Goal: Contribute content: Add original content to the website for others to see

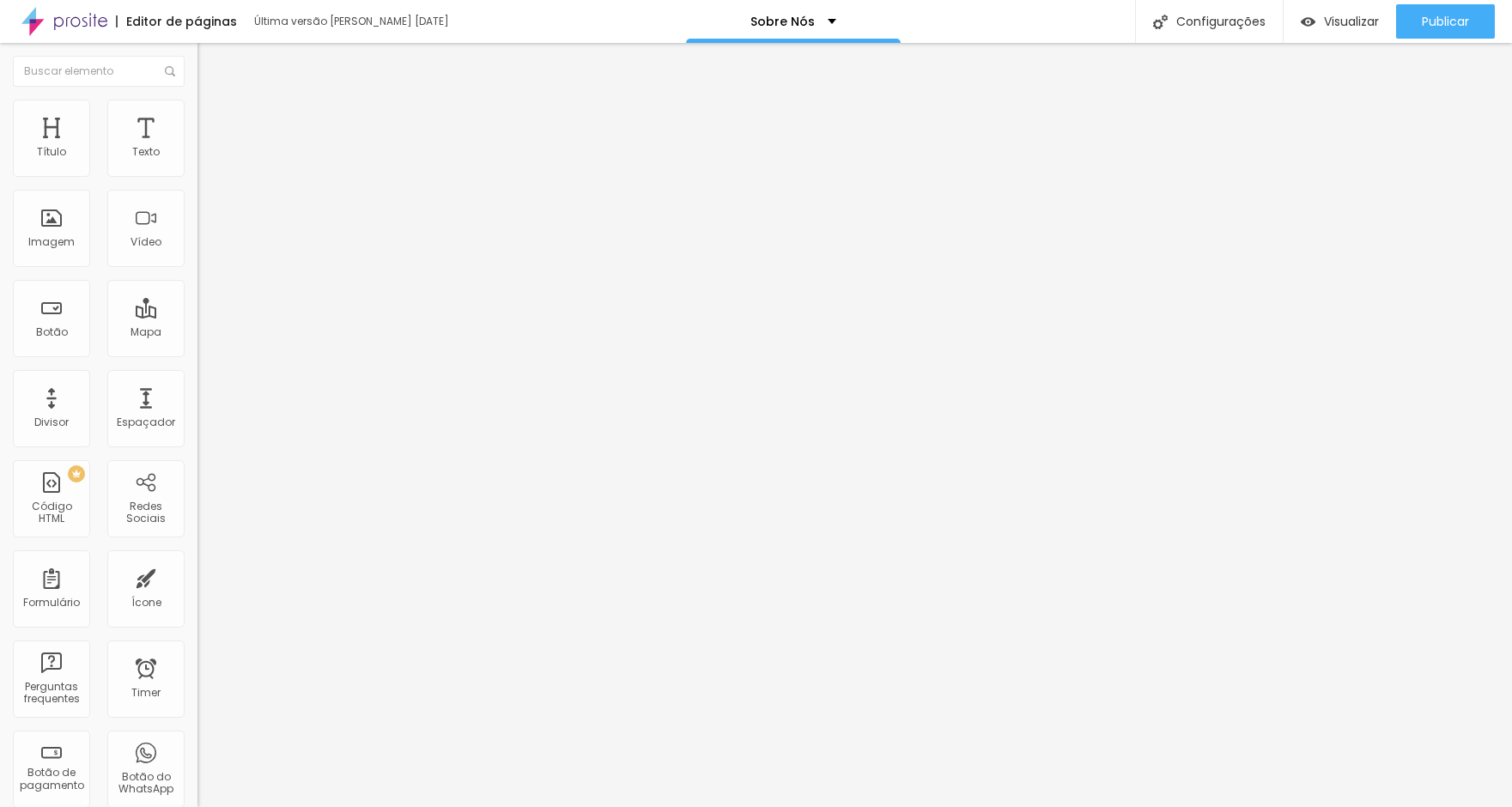
click at [210, 62] on img "button" at bounding box center [217, 62] width 13 height 13
click at [204, 160] on icon "button" at bounding box center [210, 155] width 11 height 11
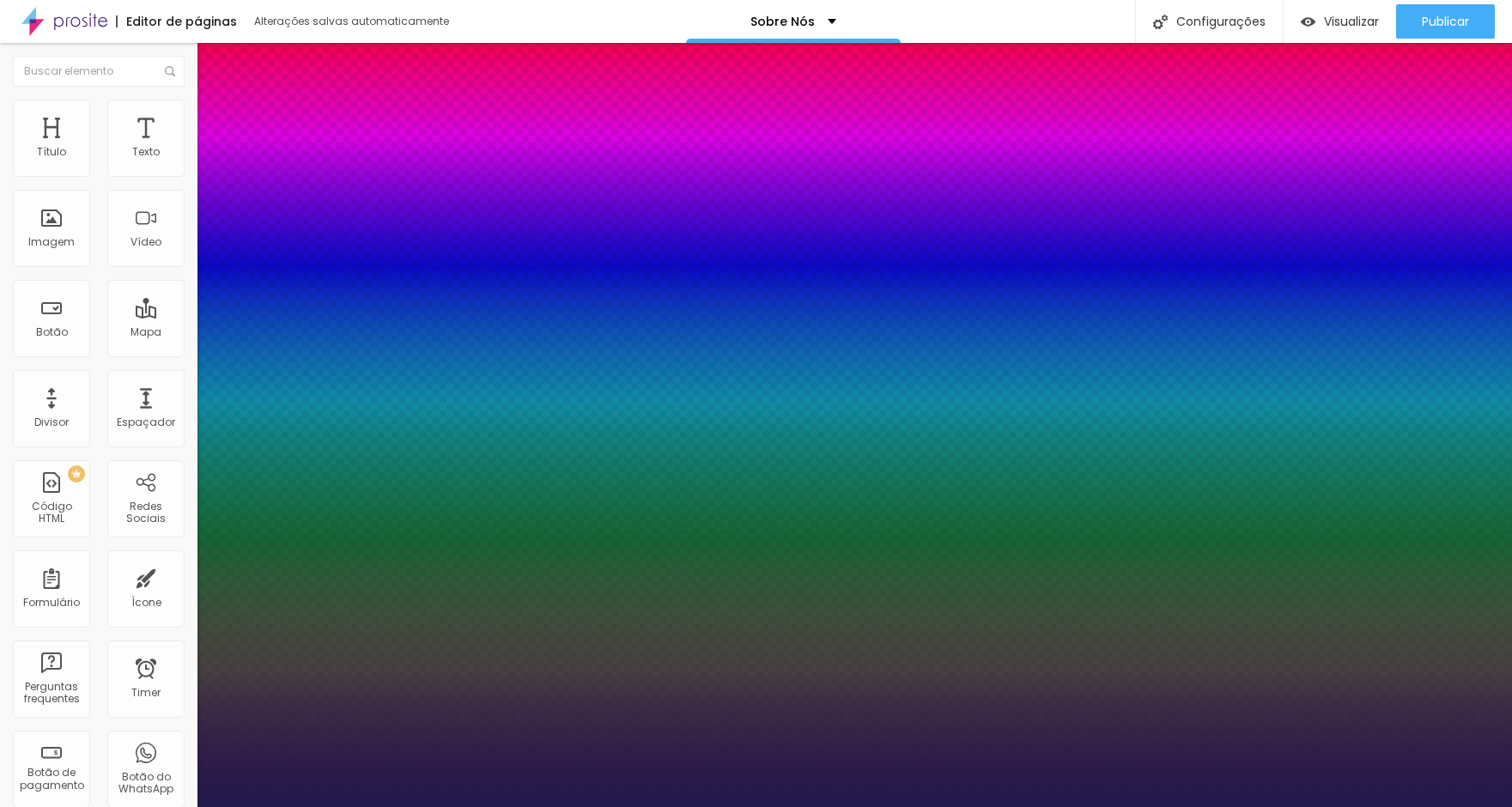
type input "1"
click at [378, 806] on div at bounding box center [756, 807] width 1512 height 0
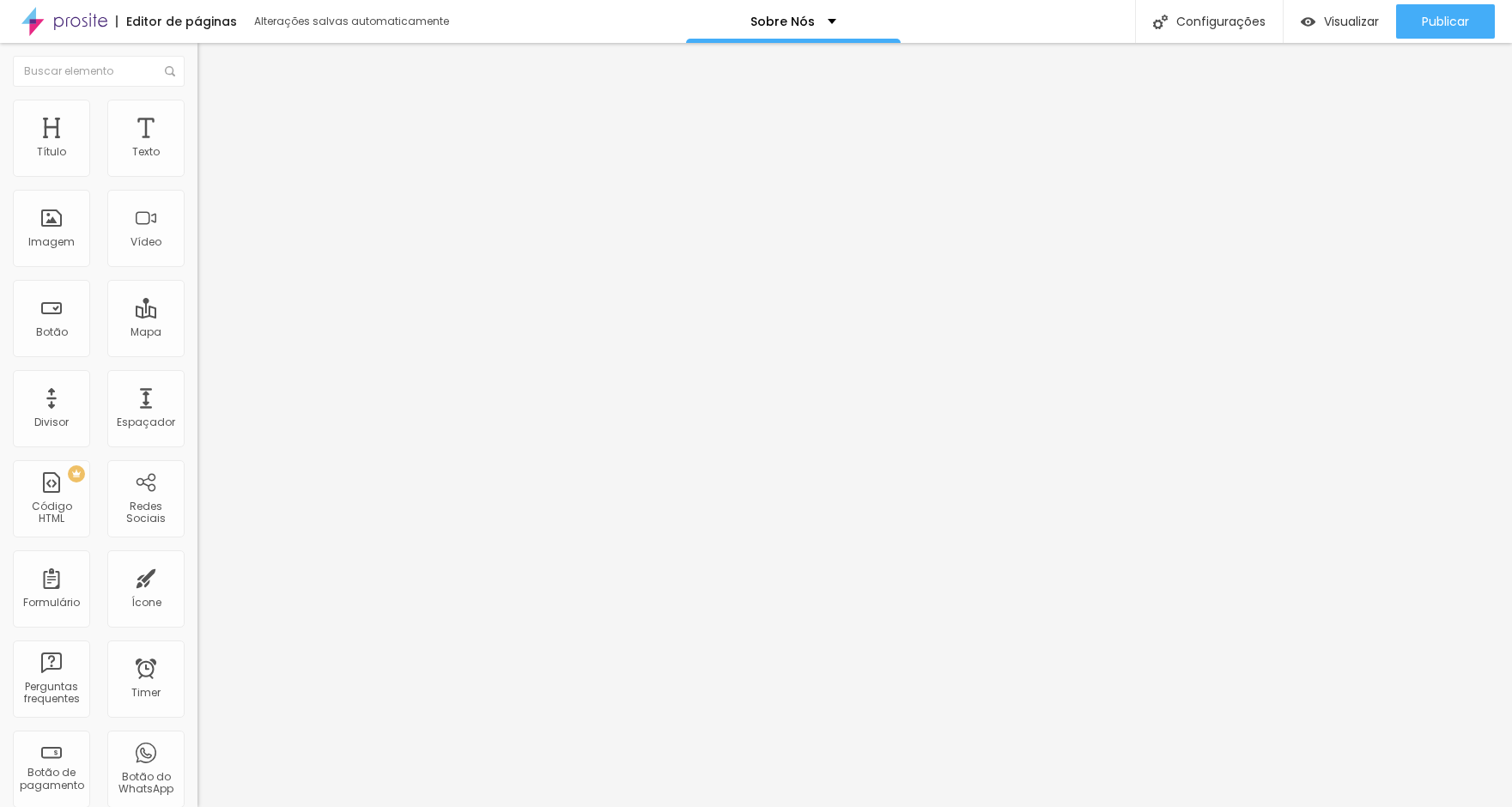
click at [204, 160] on icon "button" at bounding box center [210, 155] width 11 height 11
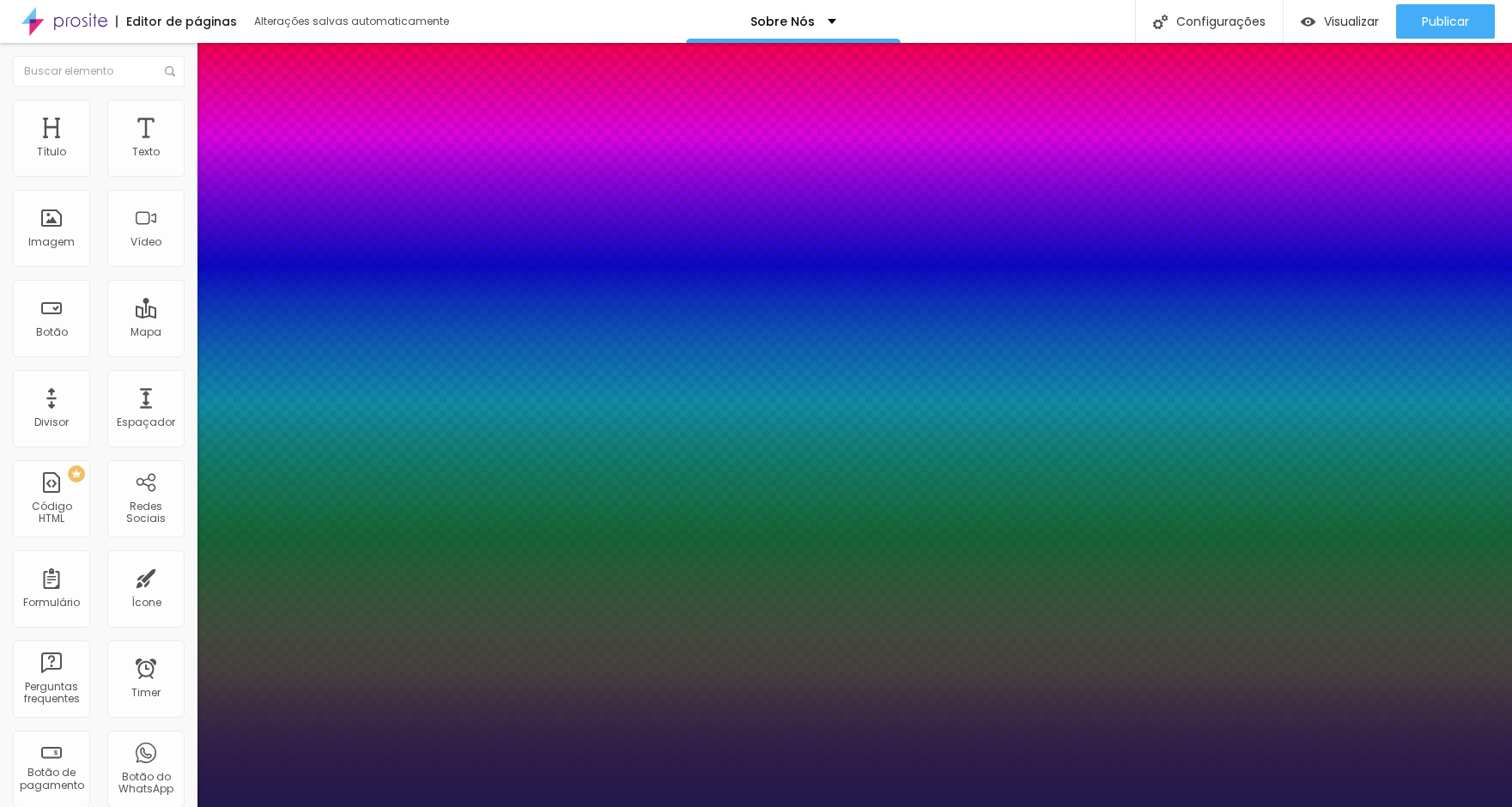
type input "1"
select select "GreatVibes-Regular"
type input "1"
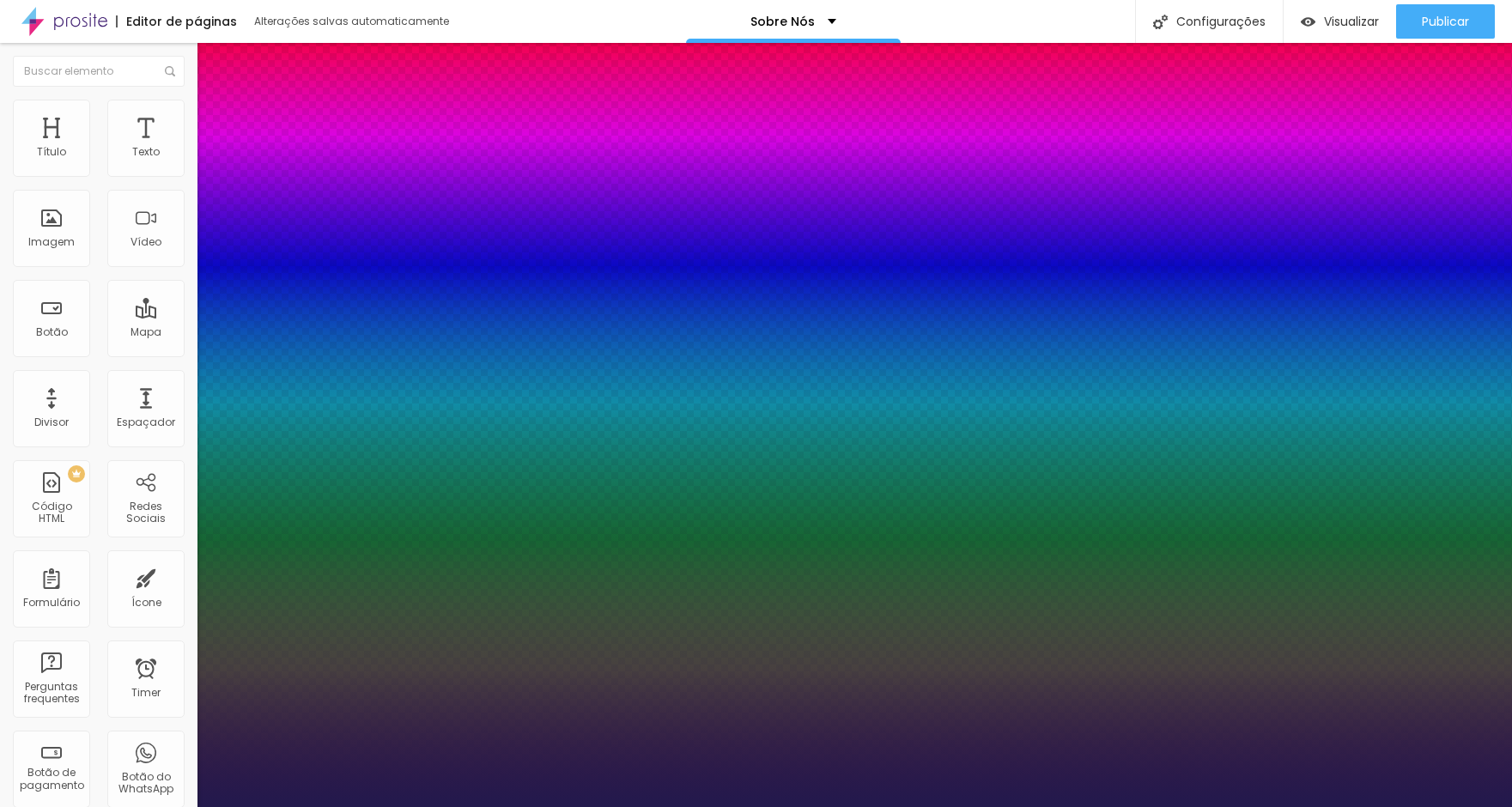
type input "8"
type input "6"
type input "1"
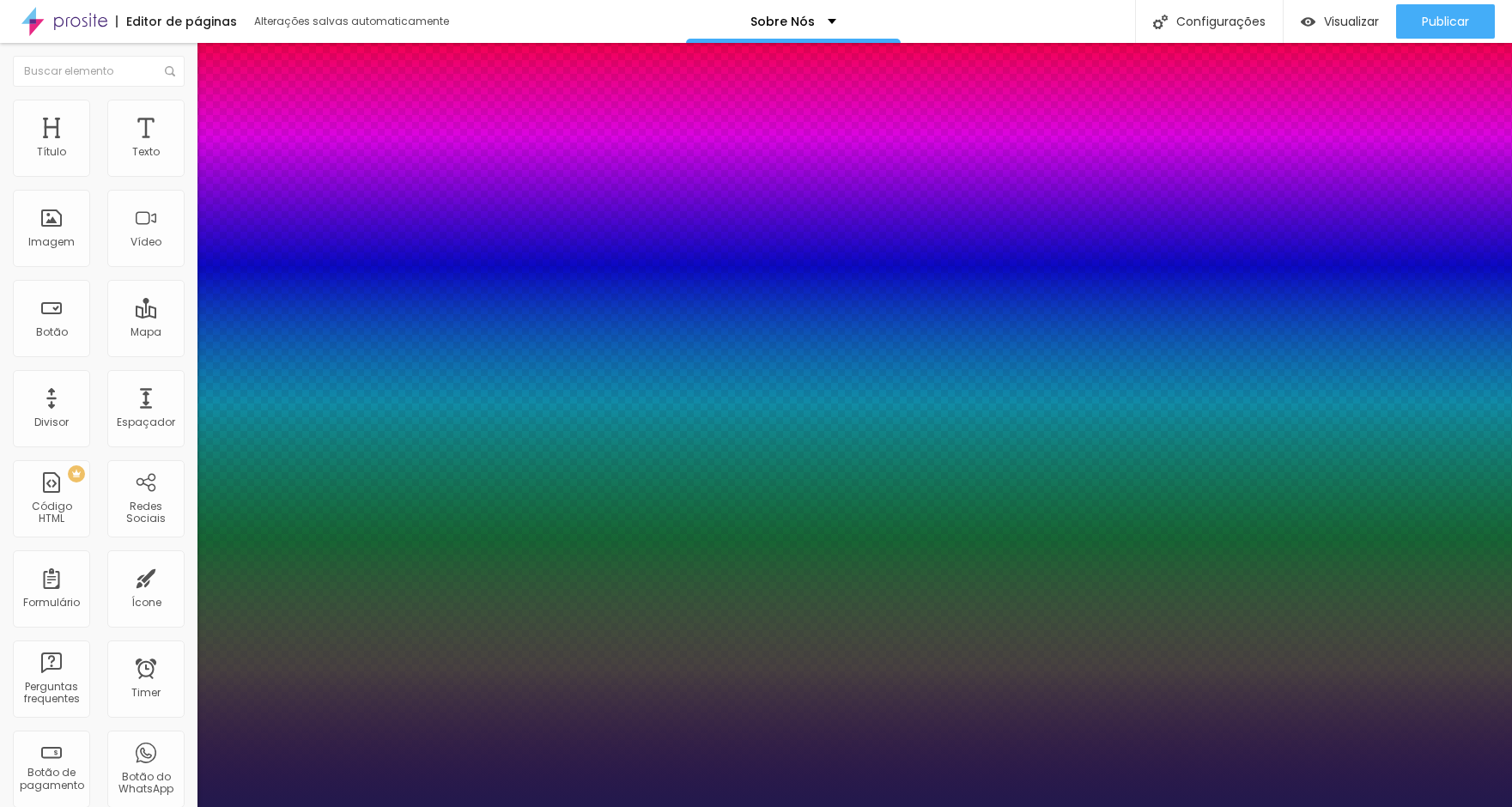
type input "65"
type input "1"
type input "65"
type input "1"
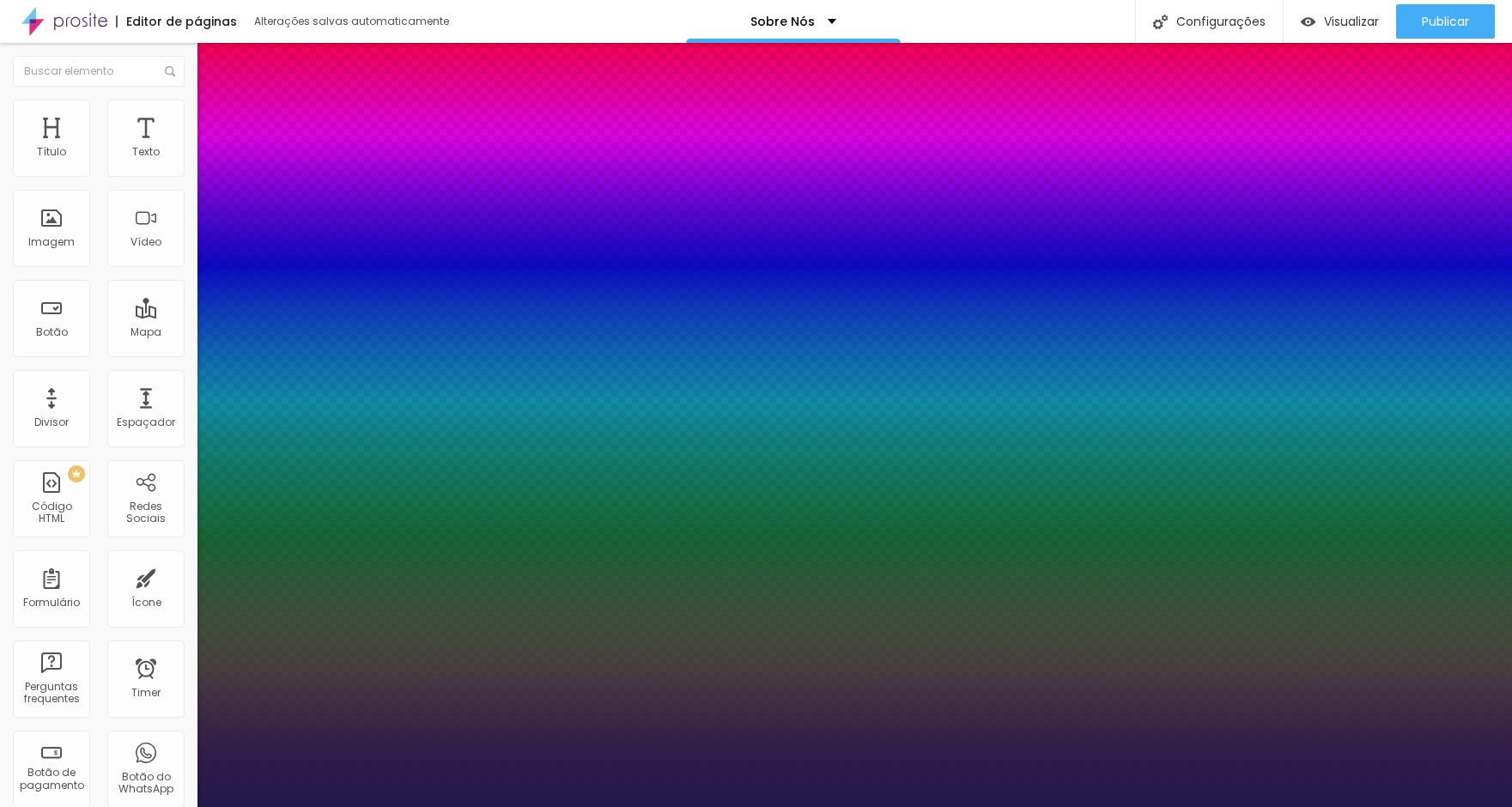
click at [818, 806] on div at bounding box center [756, 807] width 1512 height 0
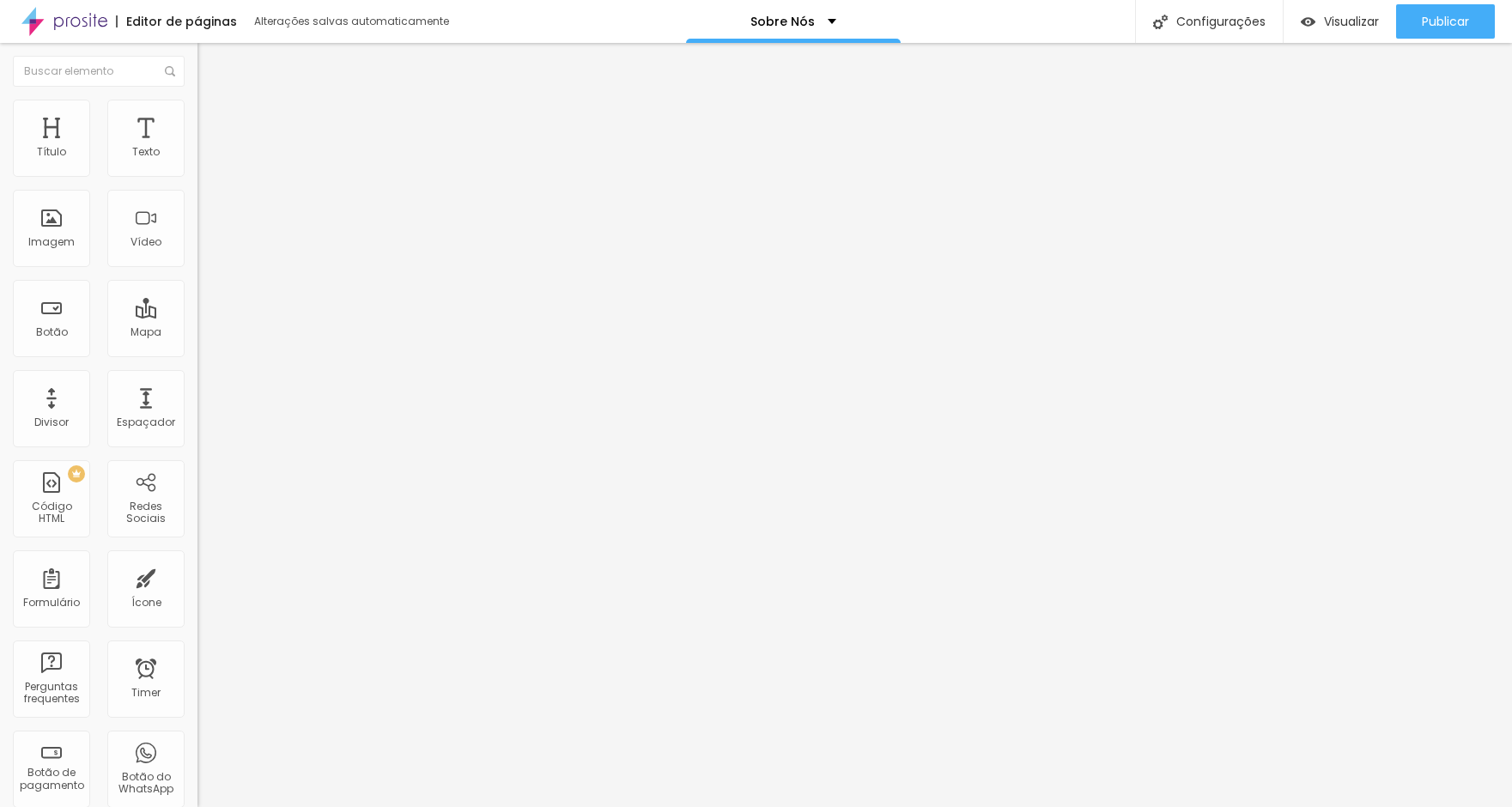
click at [197, 109] on img at bounding box center [204, 107] width 15 height 15
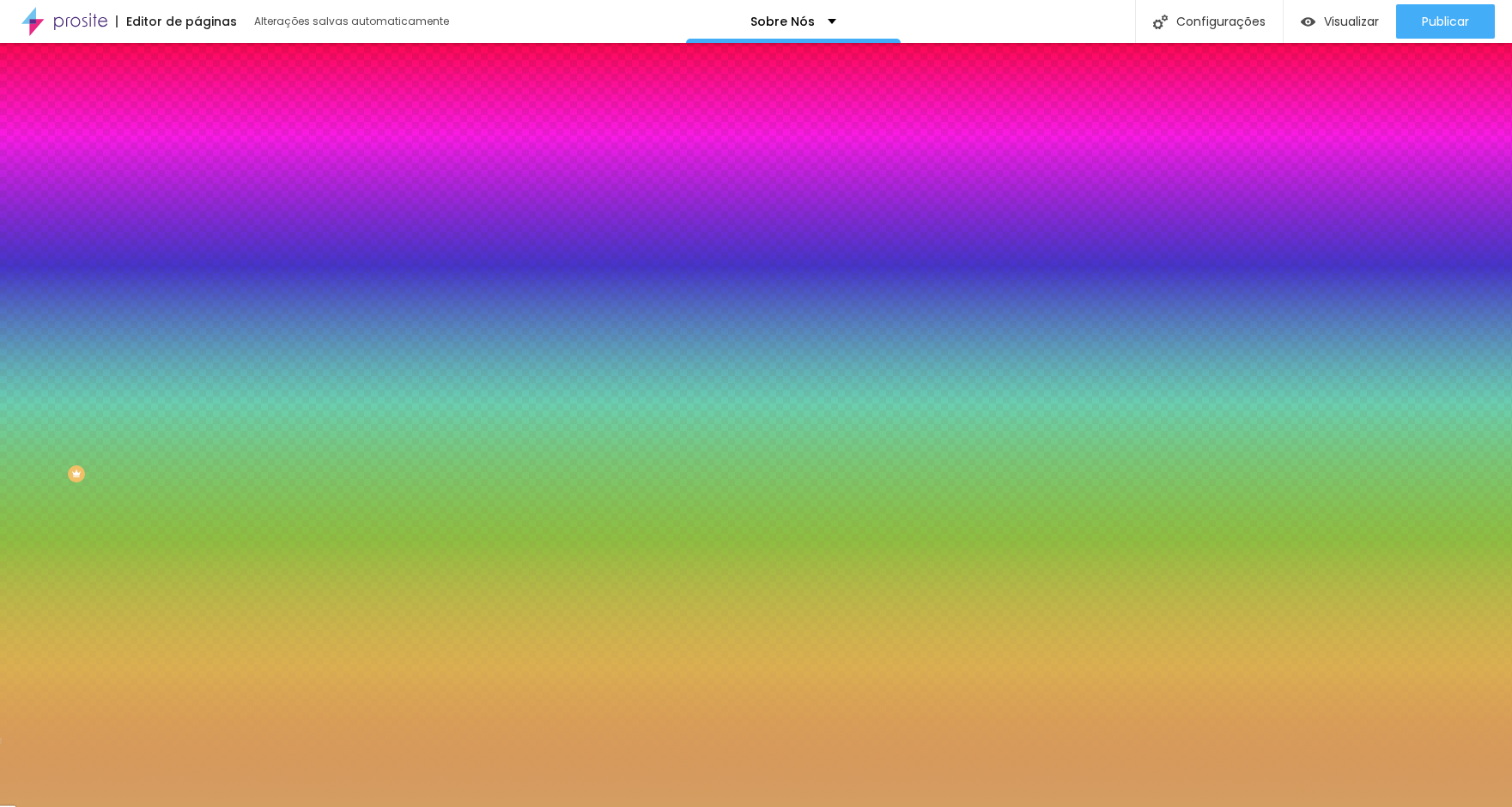
click at [197, 177] on input "#D49E62" at bounding box center [300, 172] width 206 height 17
paste input "B5794F"
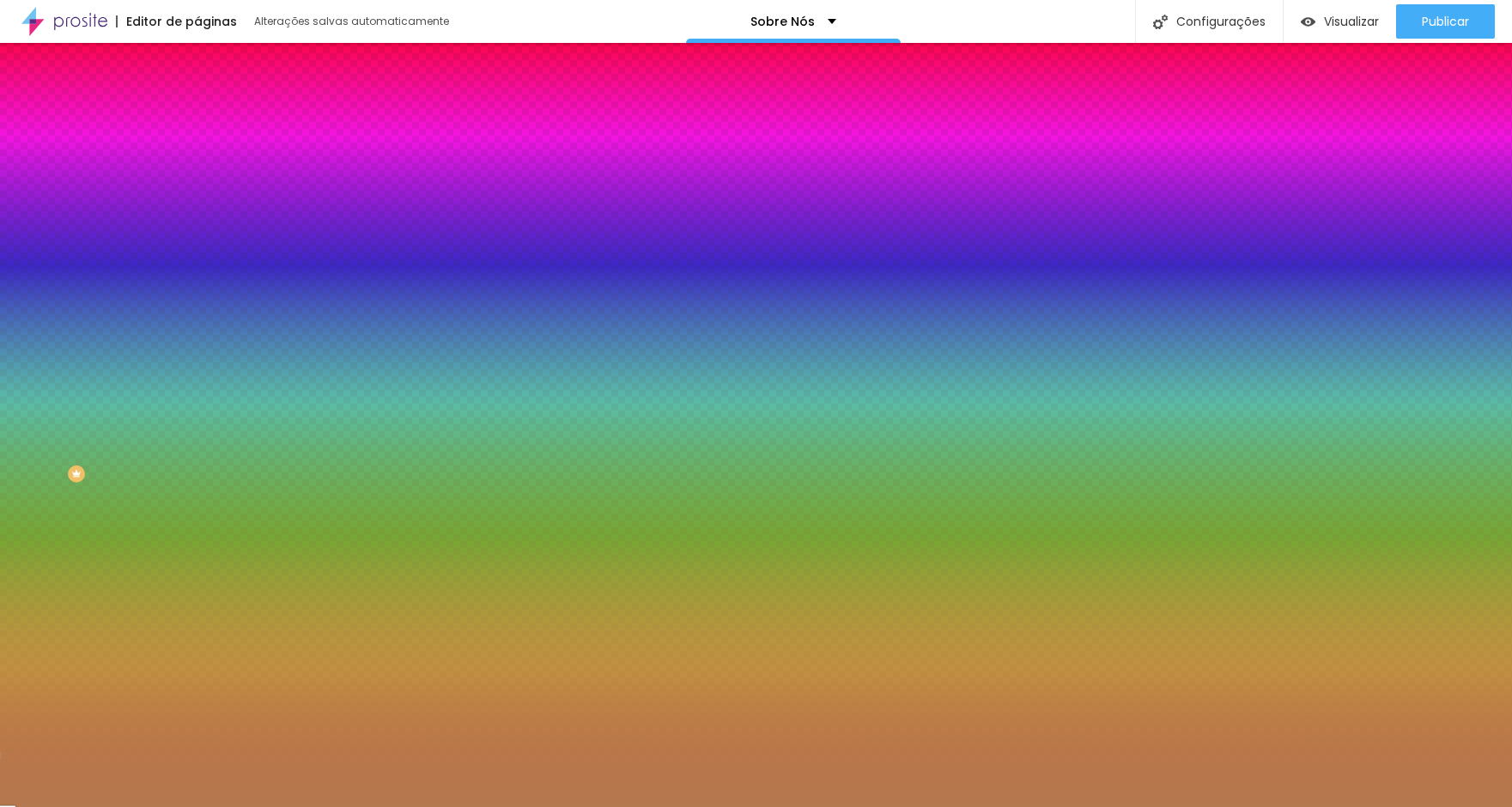
type input "#B5794F"
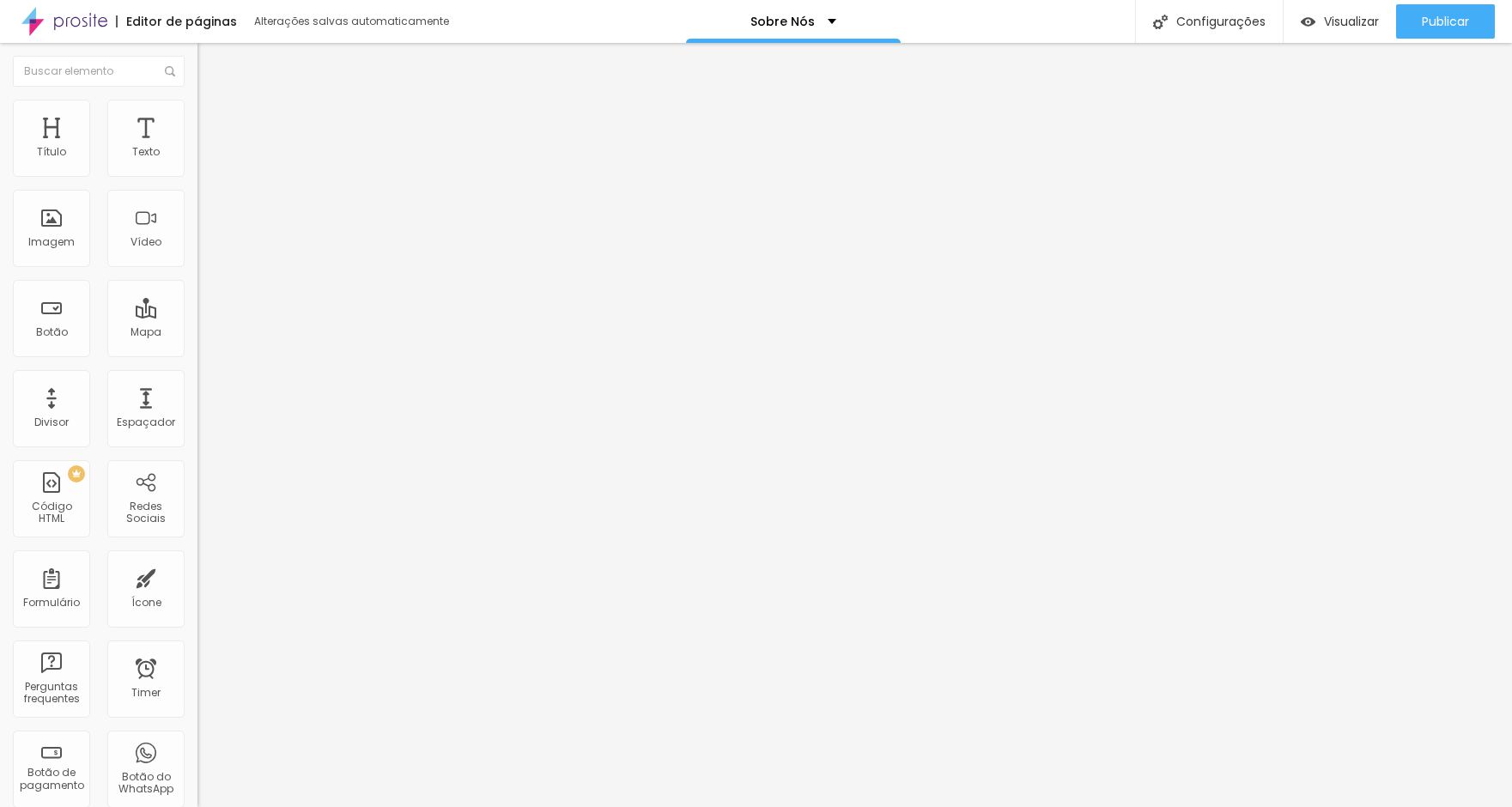
click at [197, 165] on button "button" at bounding box center [209, 156] width 24 height 18
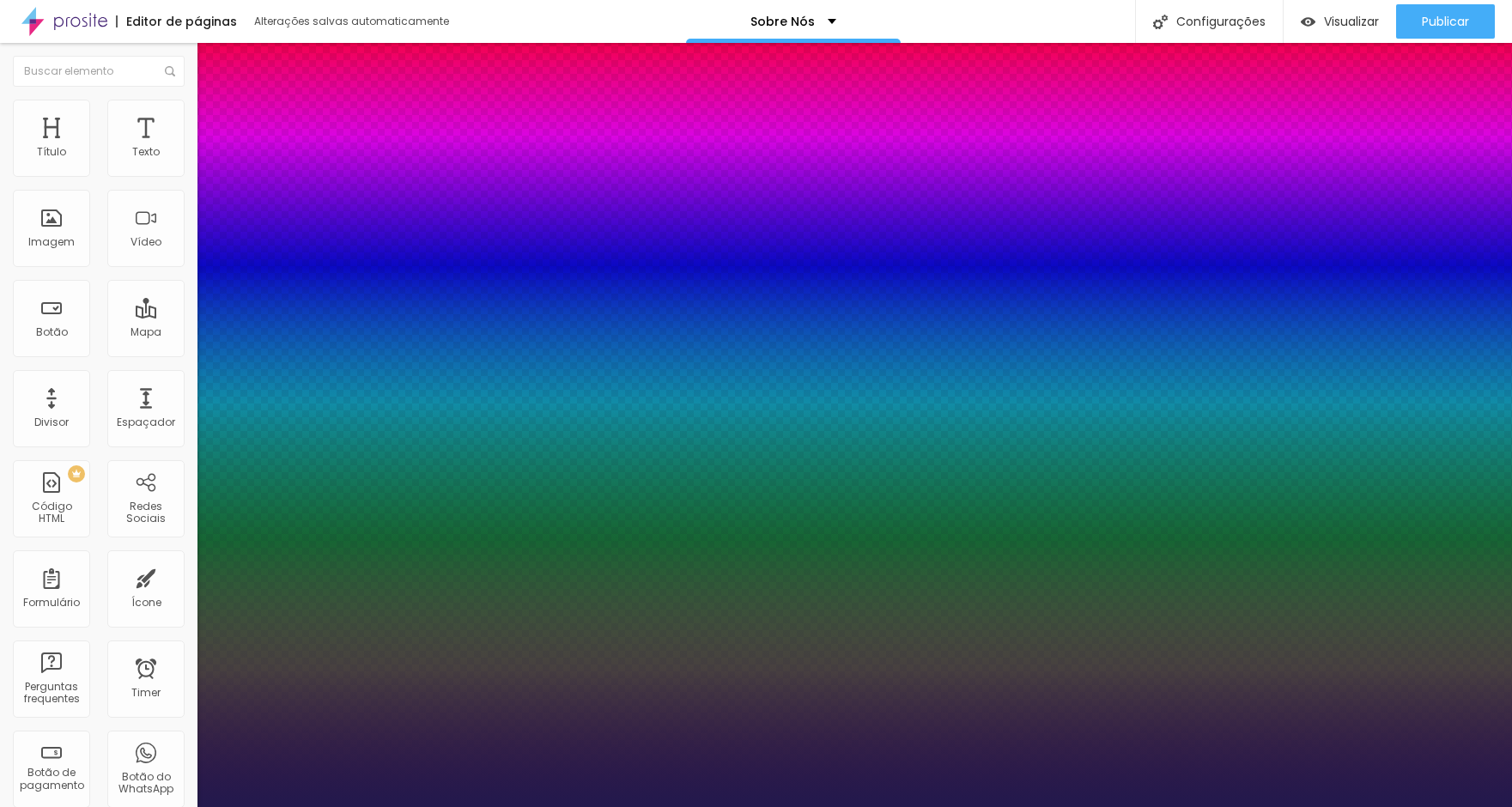
type input "1"
type input "64"
type input "1"
type input "63"
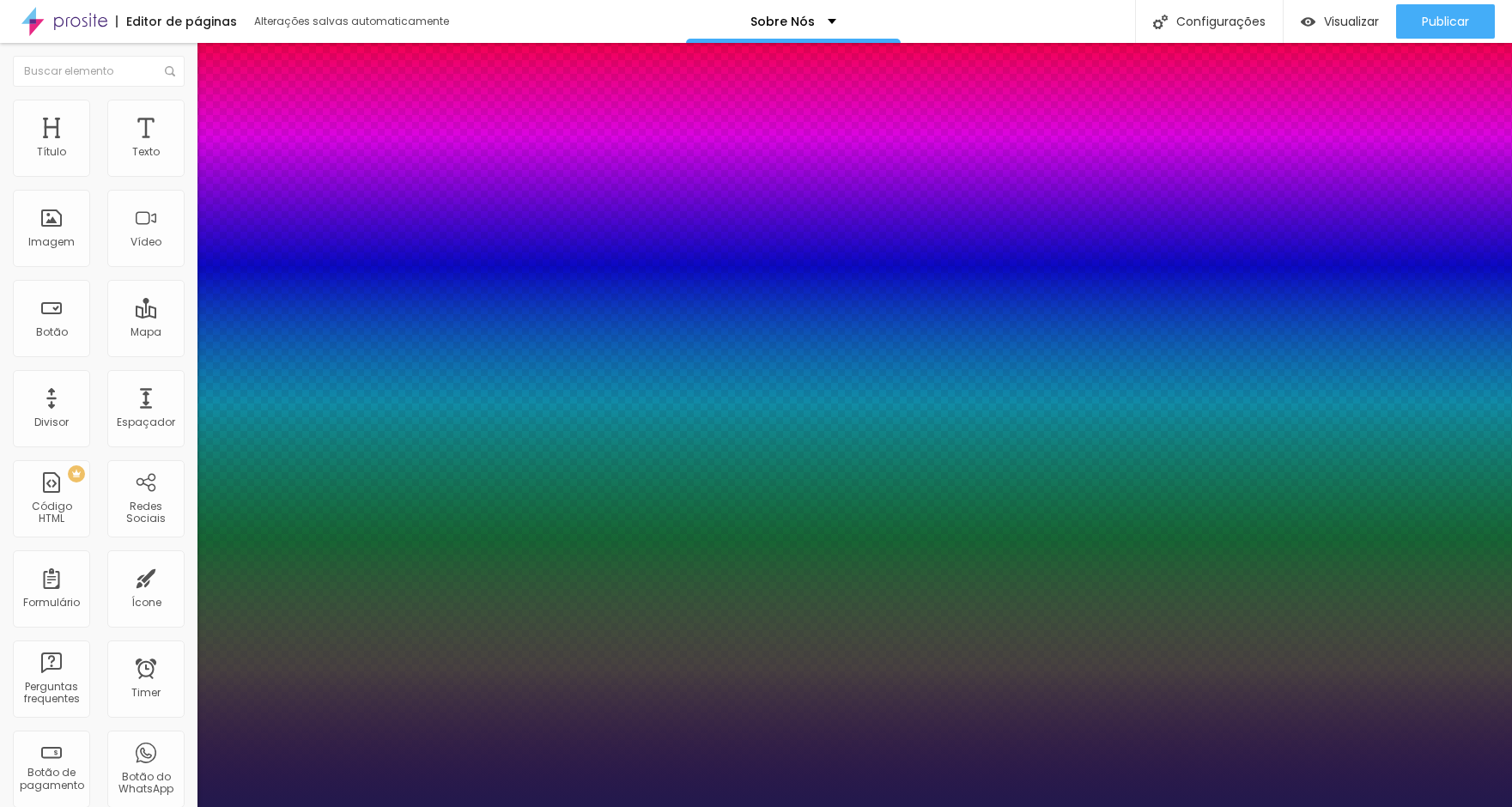
type input "63"
type input "1"
type input "61"
type input "1"
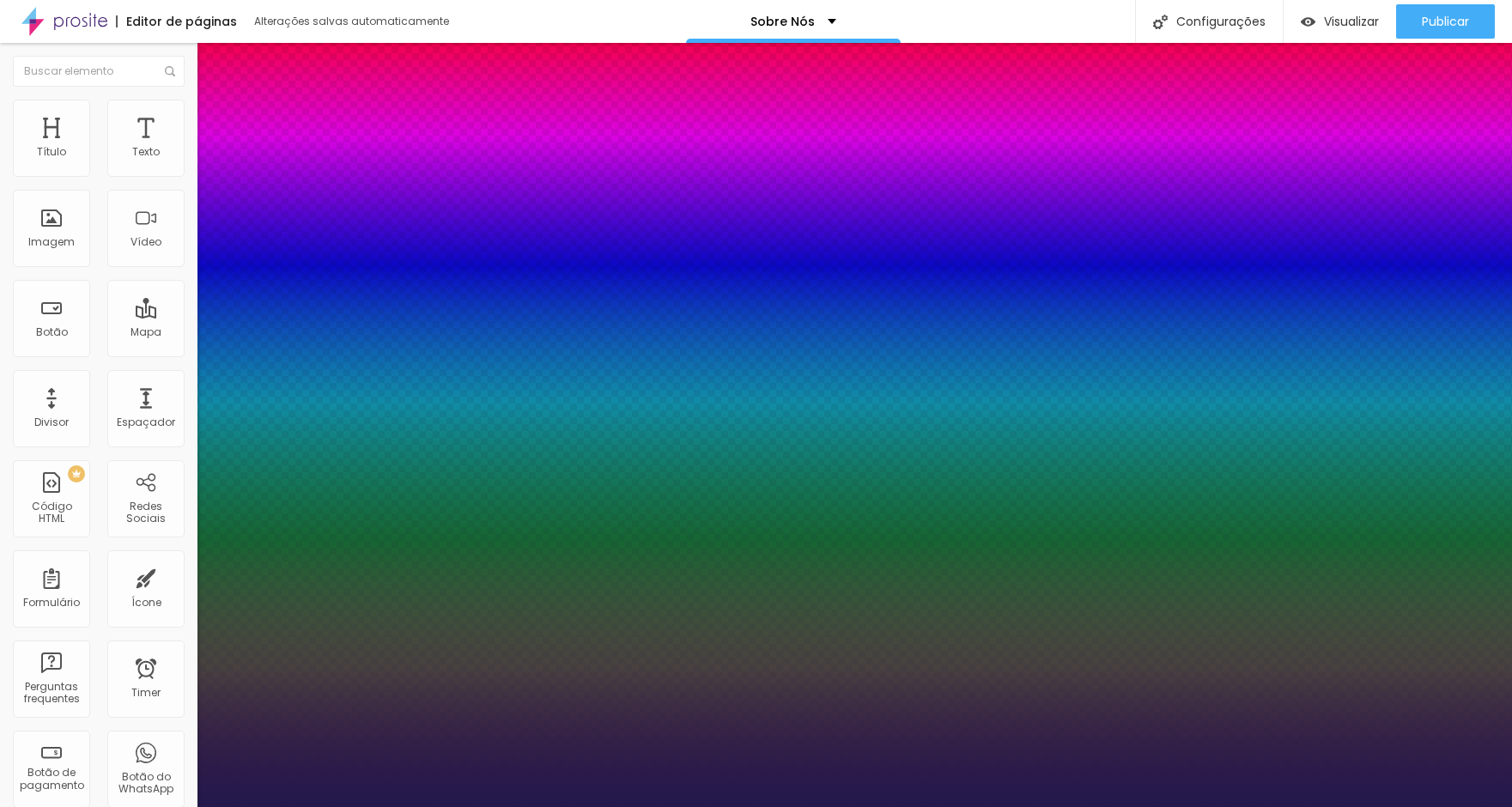
type input "57"
type input "1"
type input "55"
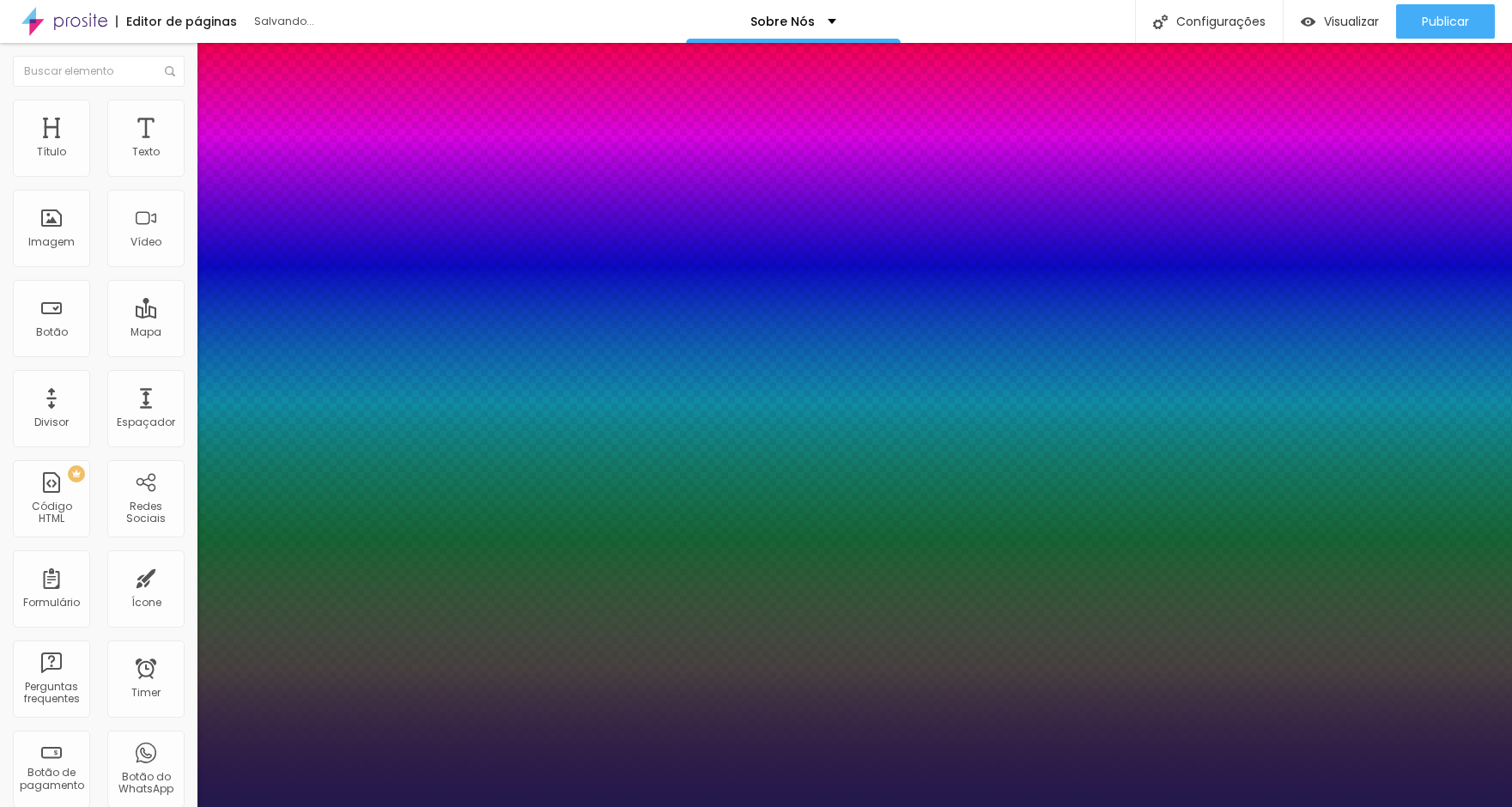
type input "1"
type input "50"
type input "1"
type input "45"
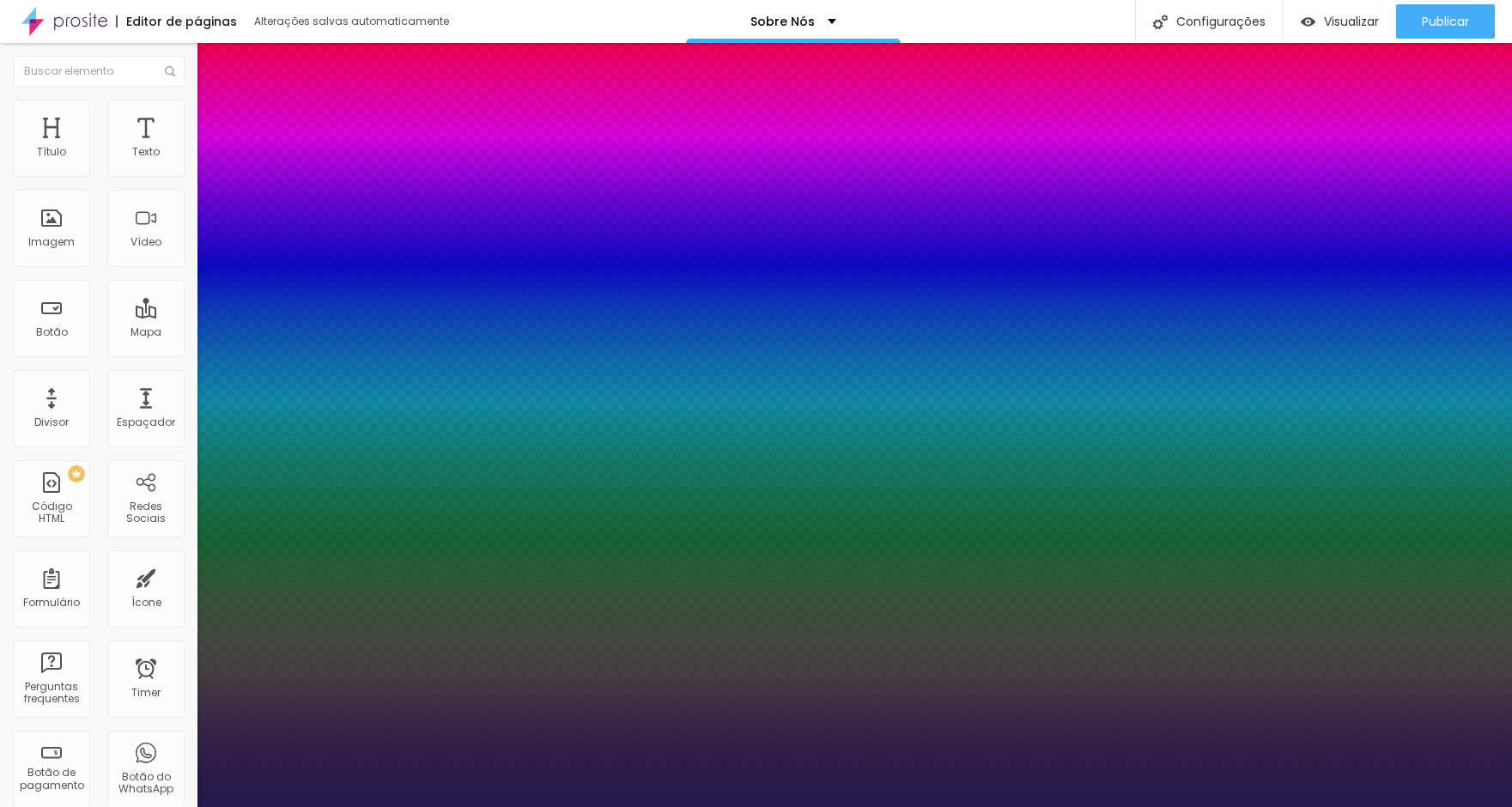
type input "45"
type input "1"
type input "44"
type input "1"
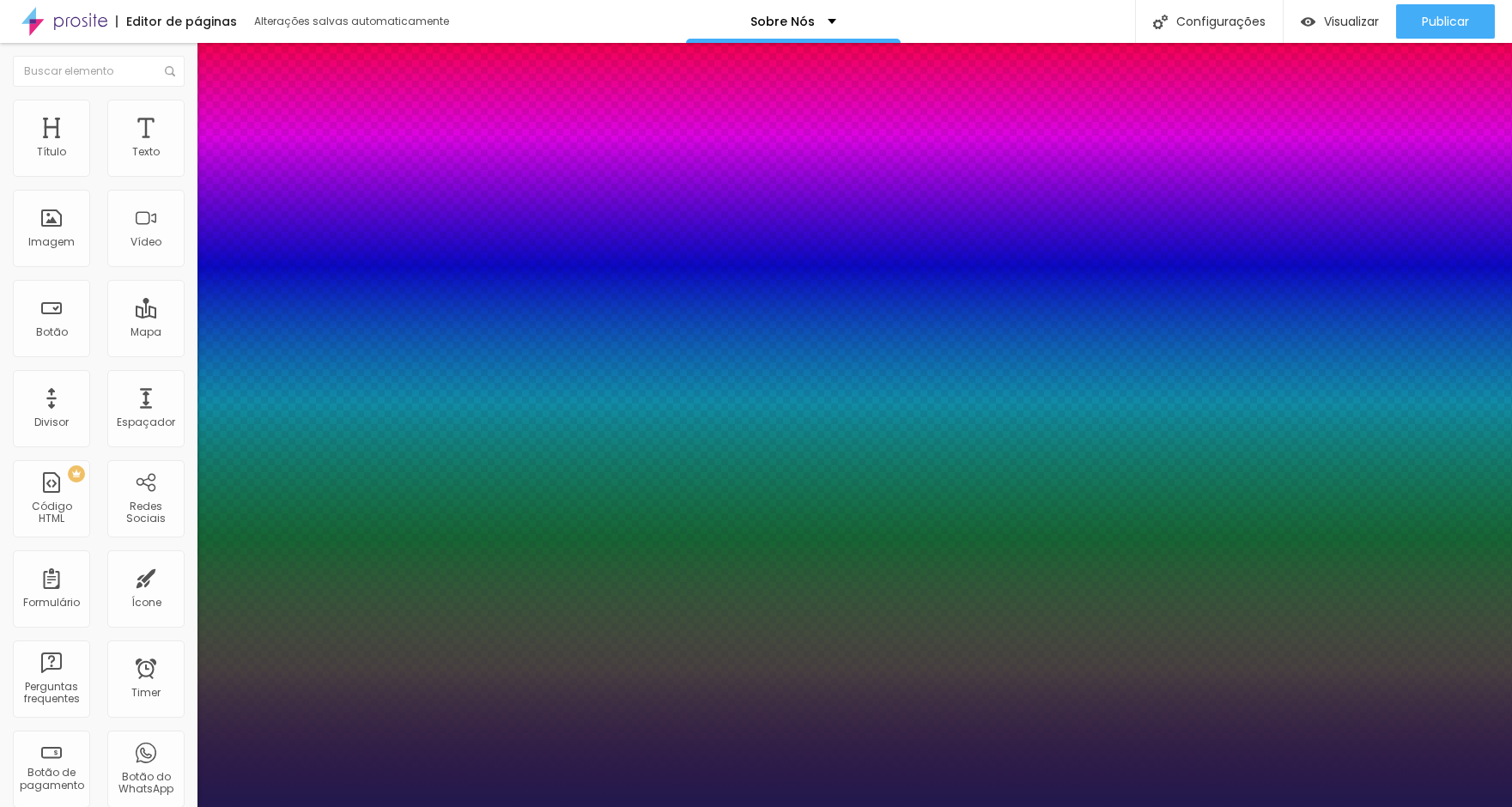
type input "45"
type input "1"
type input "46"
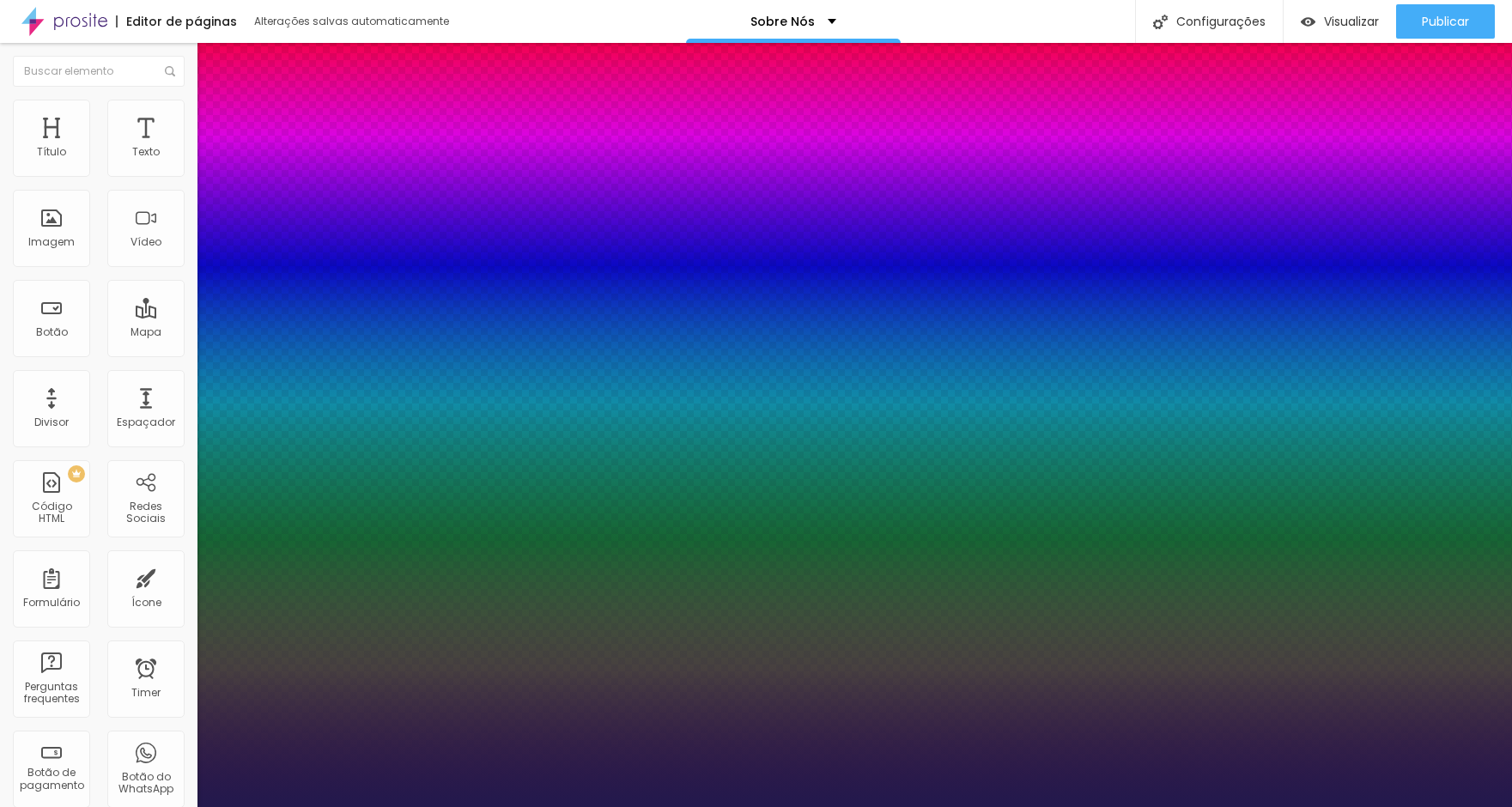
type input "1"
type input "45"
type input "1"
drag, startPoint x: 295, startPoint y: 283, endPoint x: 270, endPoint y: 284, distance: 25.0
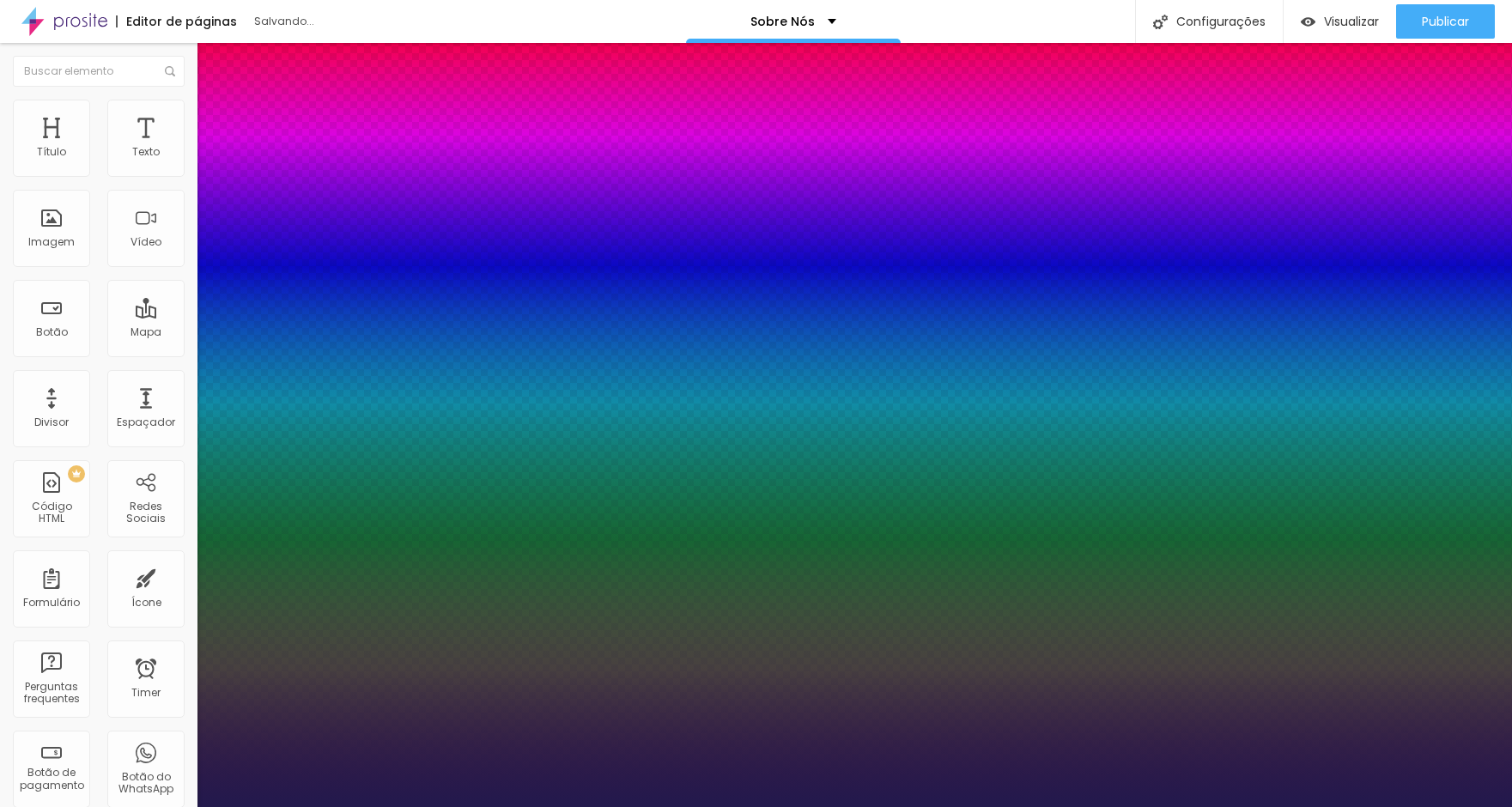
type input "45"
type input "1"
click at [600, 806] on div at bounding box center [756, 807] width 1512 height 0
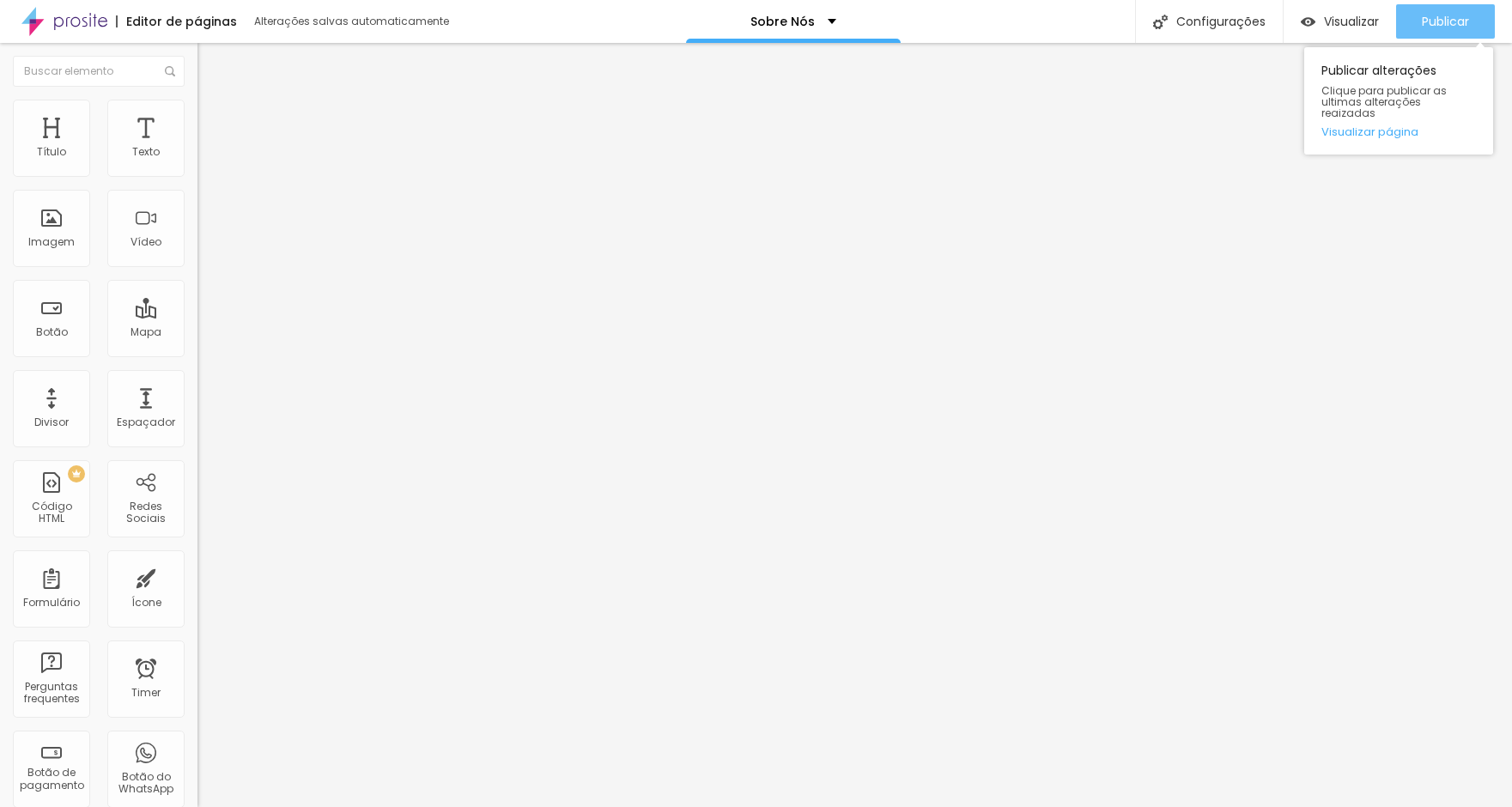
click at [1422, 28] on span "Publicar" at bounding box center [1445, 21] width 47 height 13
click at [1463, 12] on div "Publicar" at bounding box center [1445, 21] width 47 height 35
click at [1472, 16] on button "Publicar" at bounding box center [1445, 21] width 99 height 35
click at [1423, 27] on span "Publicar" at bounding box center [1445, 21] width 47 height 13
click at [1471, 35] on button "Publicar" at bounding box center [1445, 21] width 99 height 35
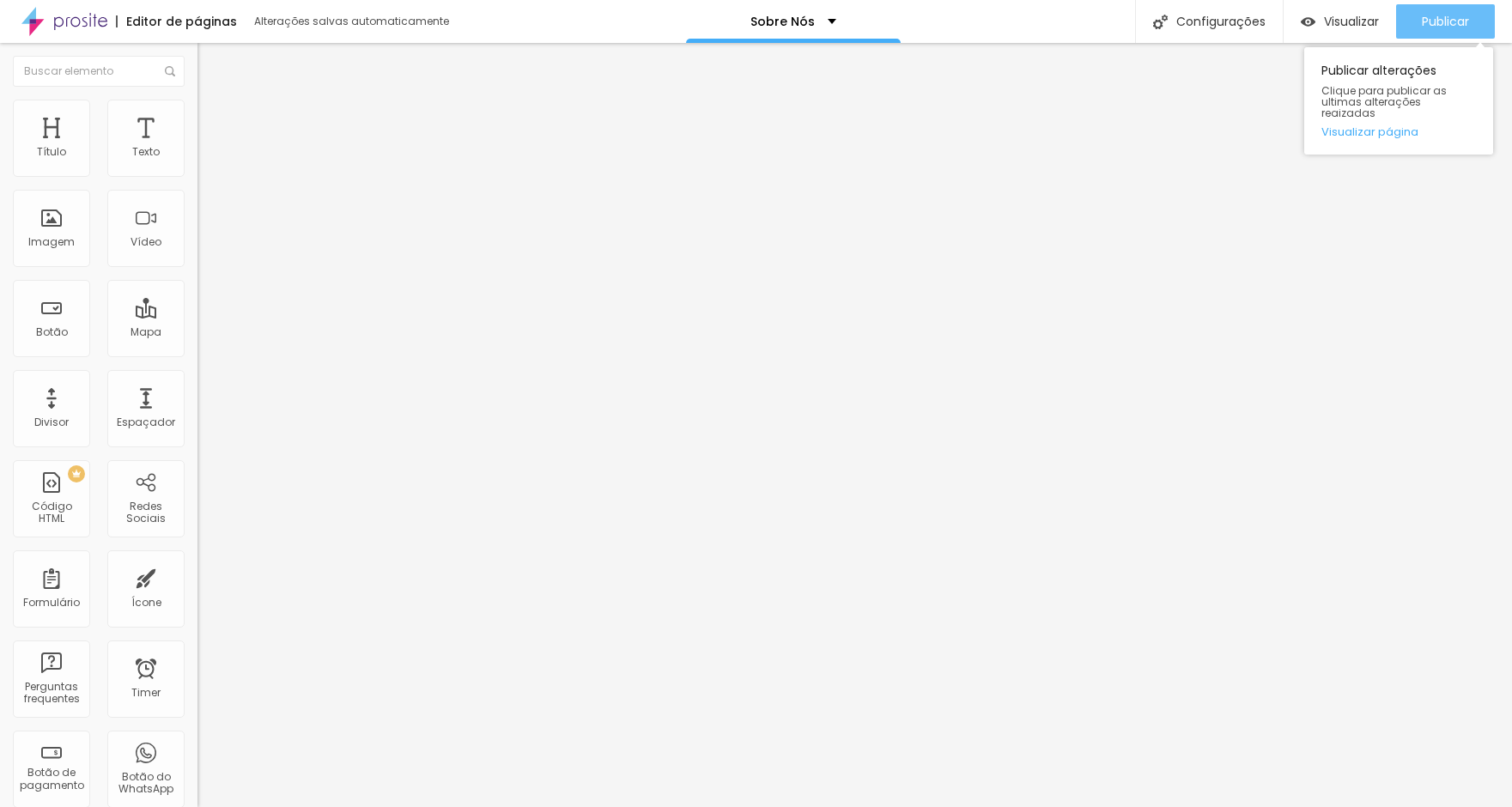
click at [1434, 22] on span "Publicar" at bounding box center [1445, 21] width 47 height 13
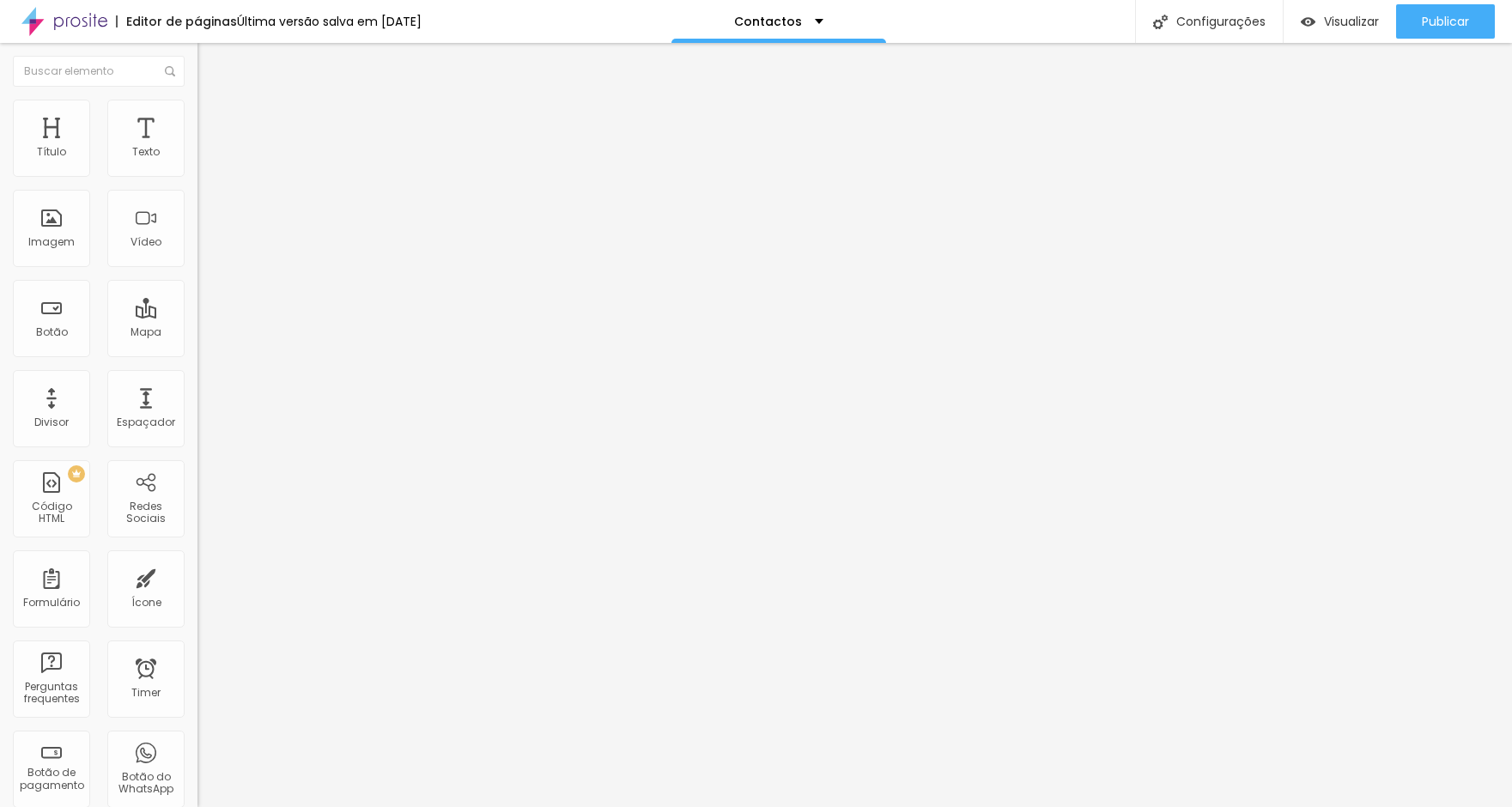
click at [197, 165] on button "button" at bounding box center [209, 156] width 24 height 18
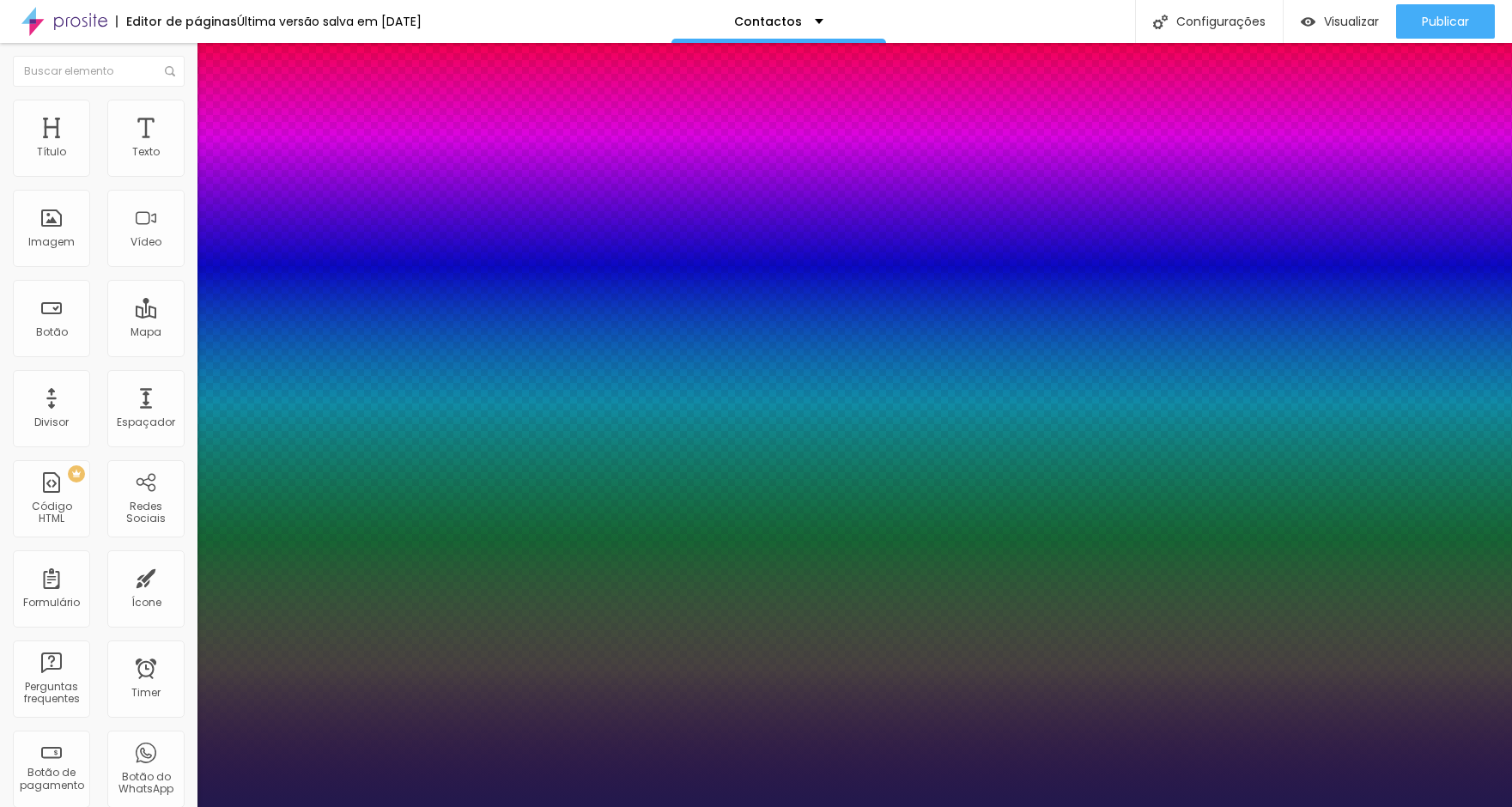
type input "1"
select select "GreatVibes-Regular"
type input "1"
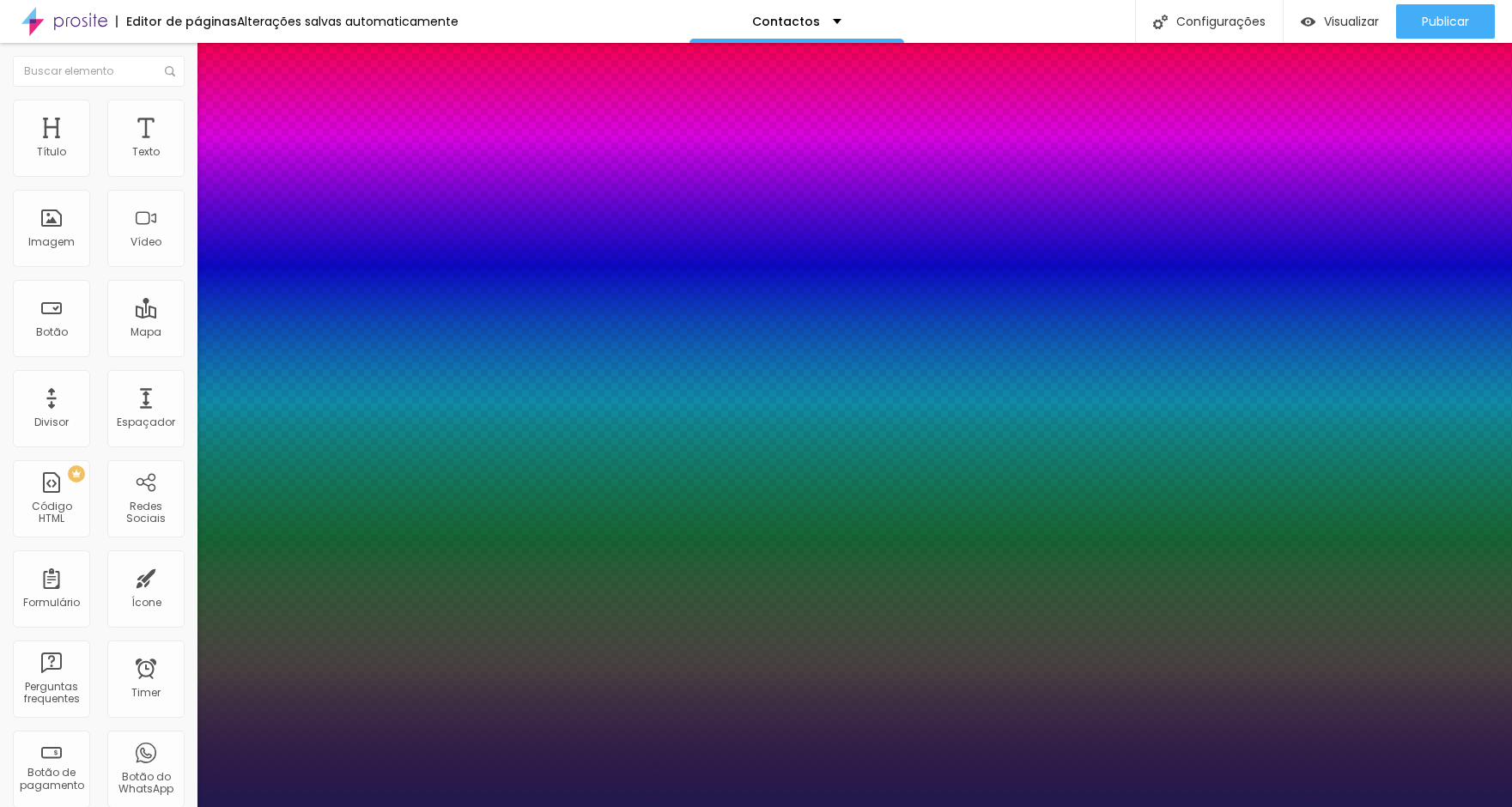
type input "8"
type input "6"
type input "1"
type input "65"
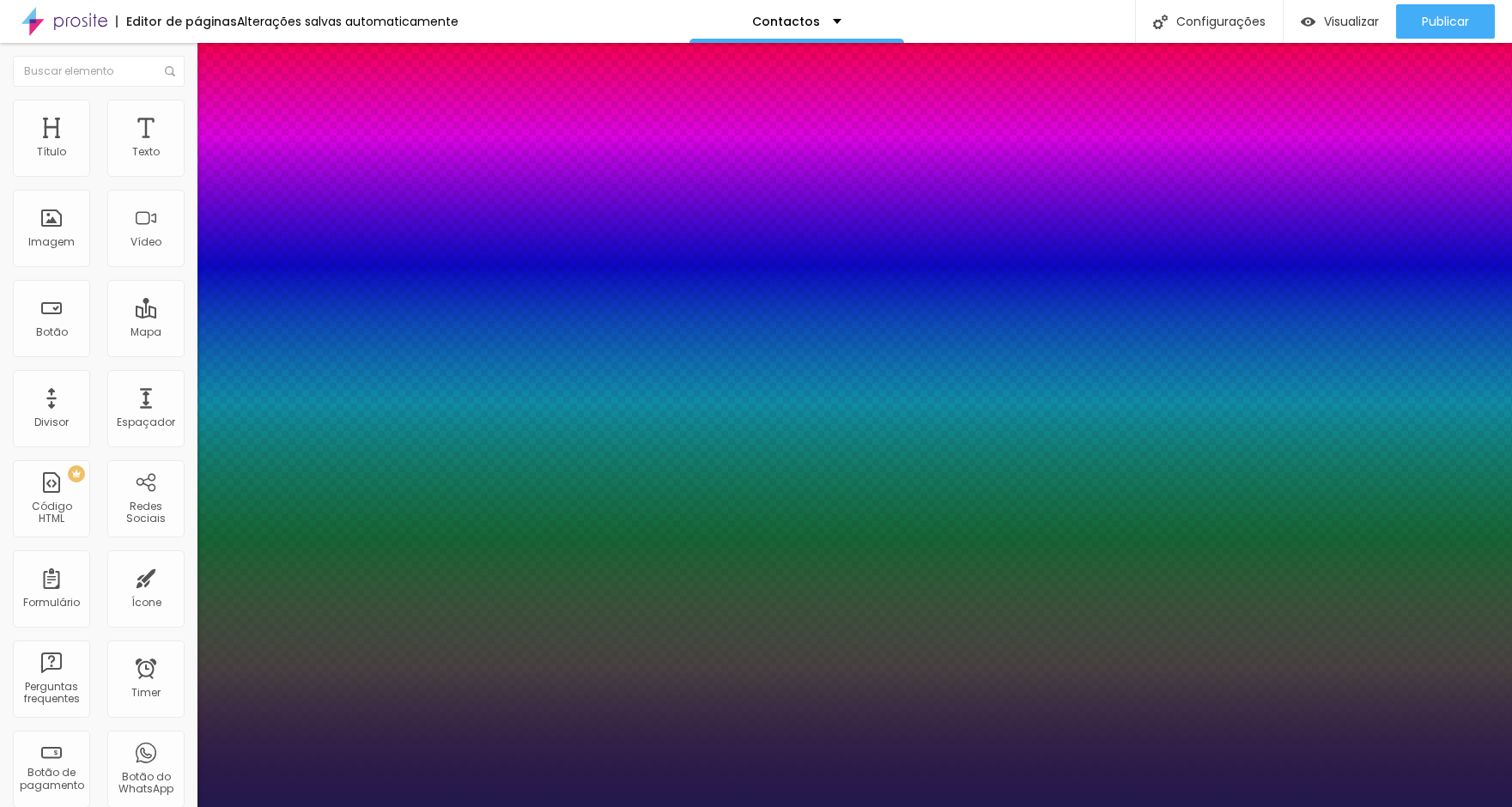
type input "1"
type input "65"
click at [837, 806] on div at bounding box center [756, 807] width 1512 height 0
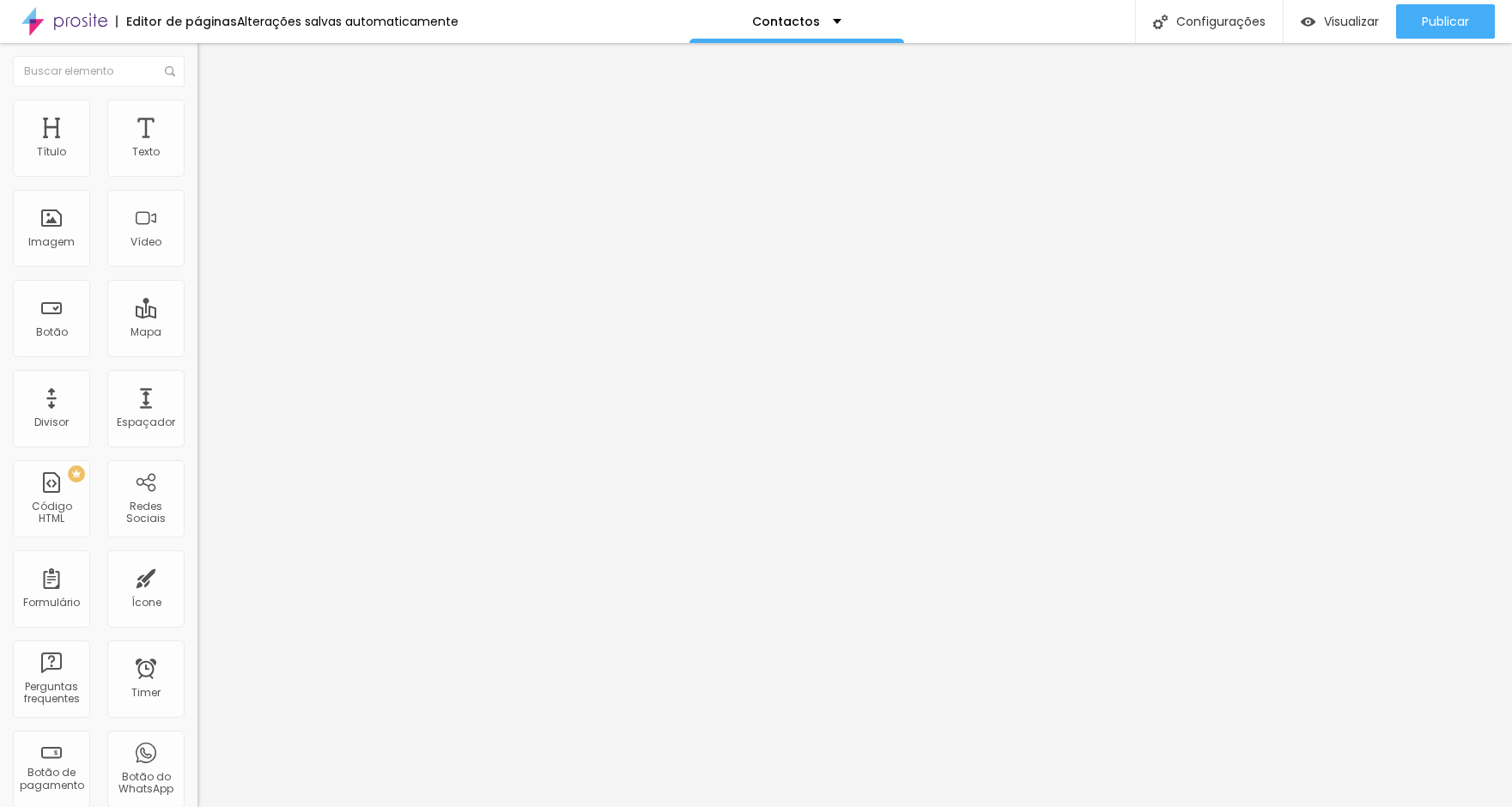
click at [197, 104] on ul "Conteúdo Estilo Avançado" at bounding box center [295, 108] width 197 height 52
click at [213, 119] on span "Estilo" at bounding box center [226, 111] width 27 height 14
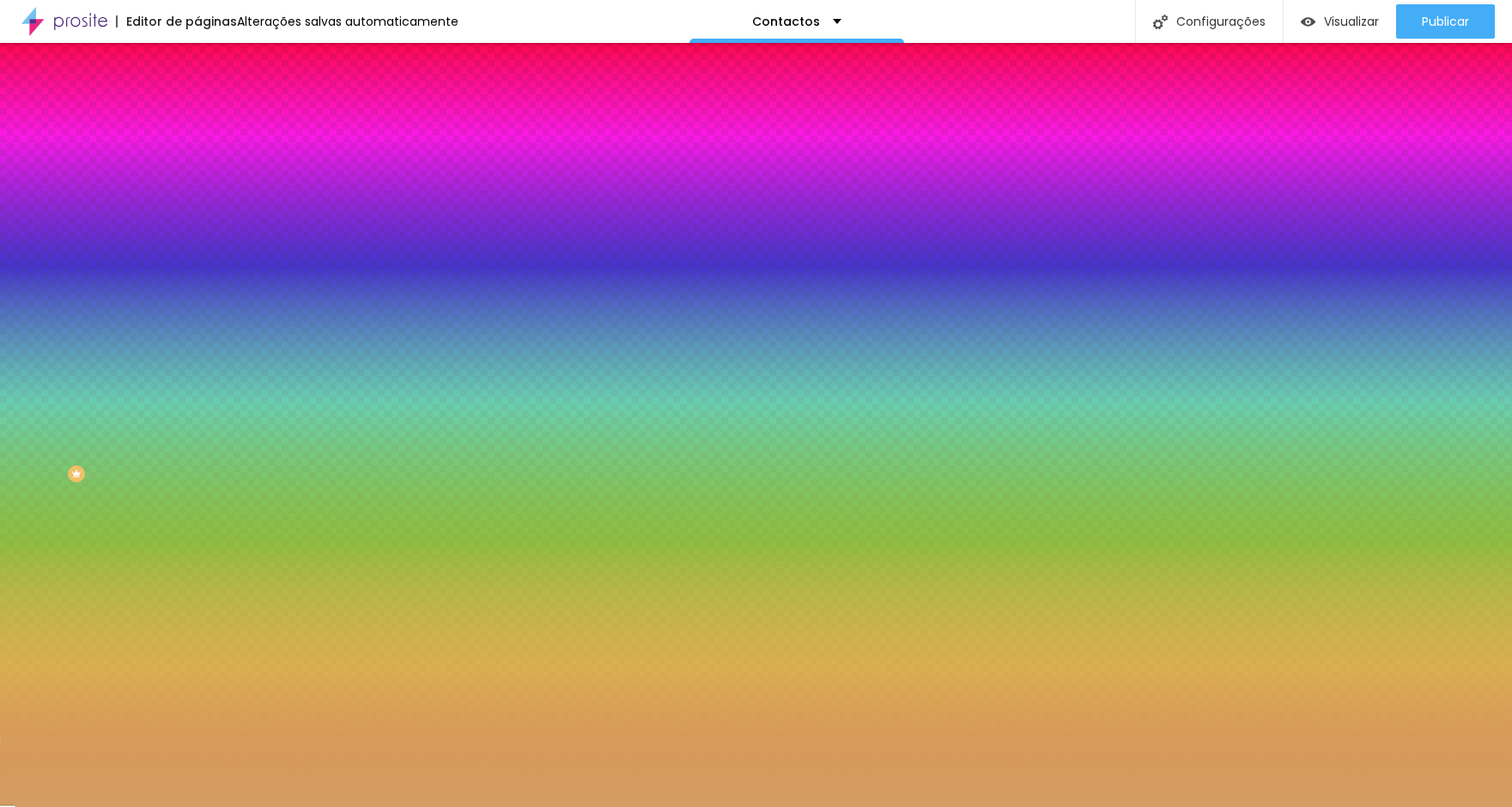
click at [197, 173] on input "#D49E62" at bounding box center [300, 172] width 206 height 17
paste input "B5794"
type input "#B5794"
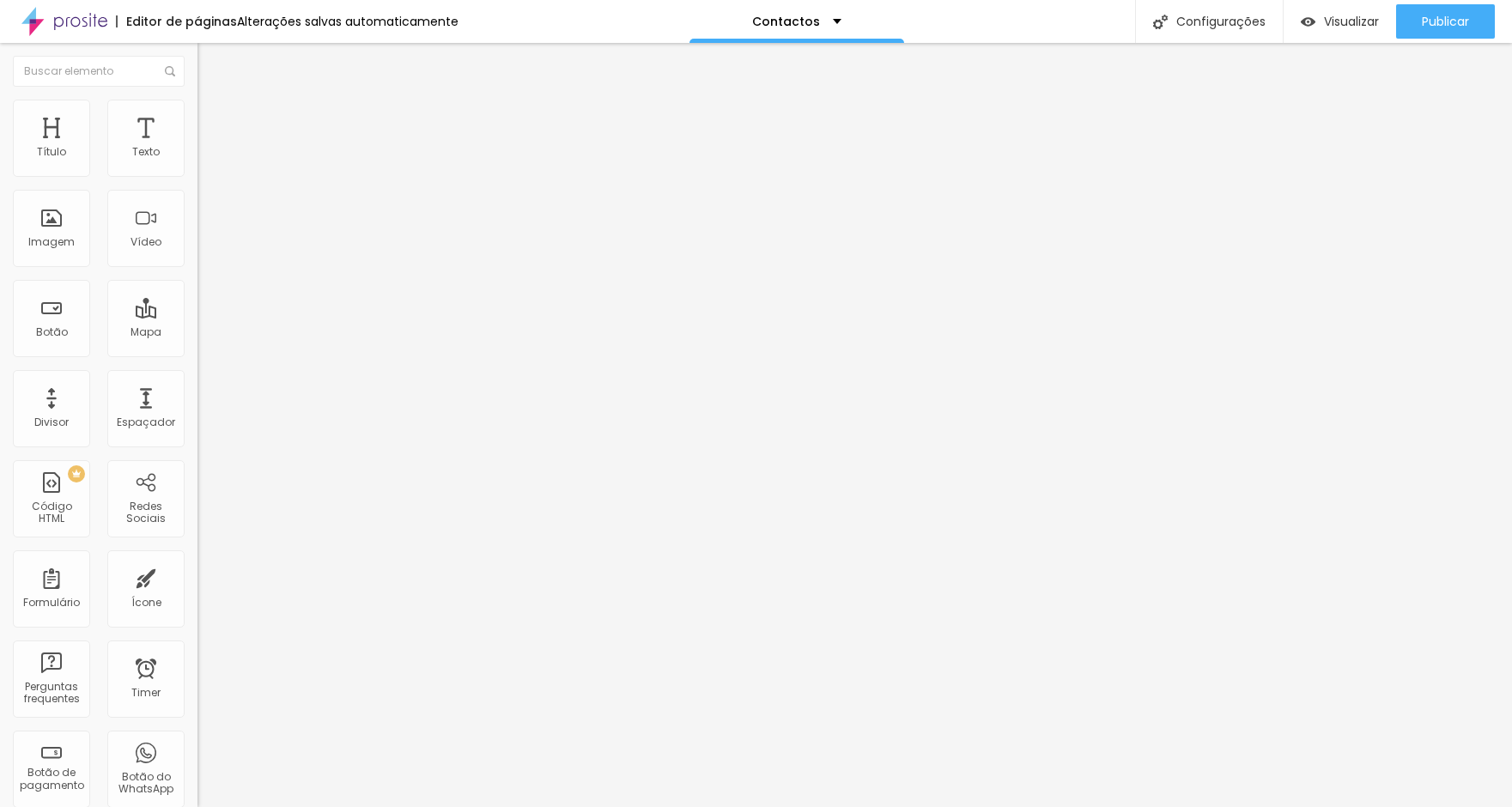
click at [197, 110] on img at bounding box center [204, 107] width 15 height 15
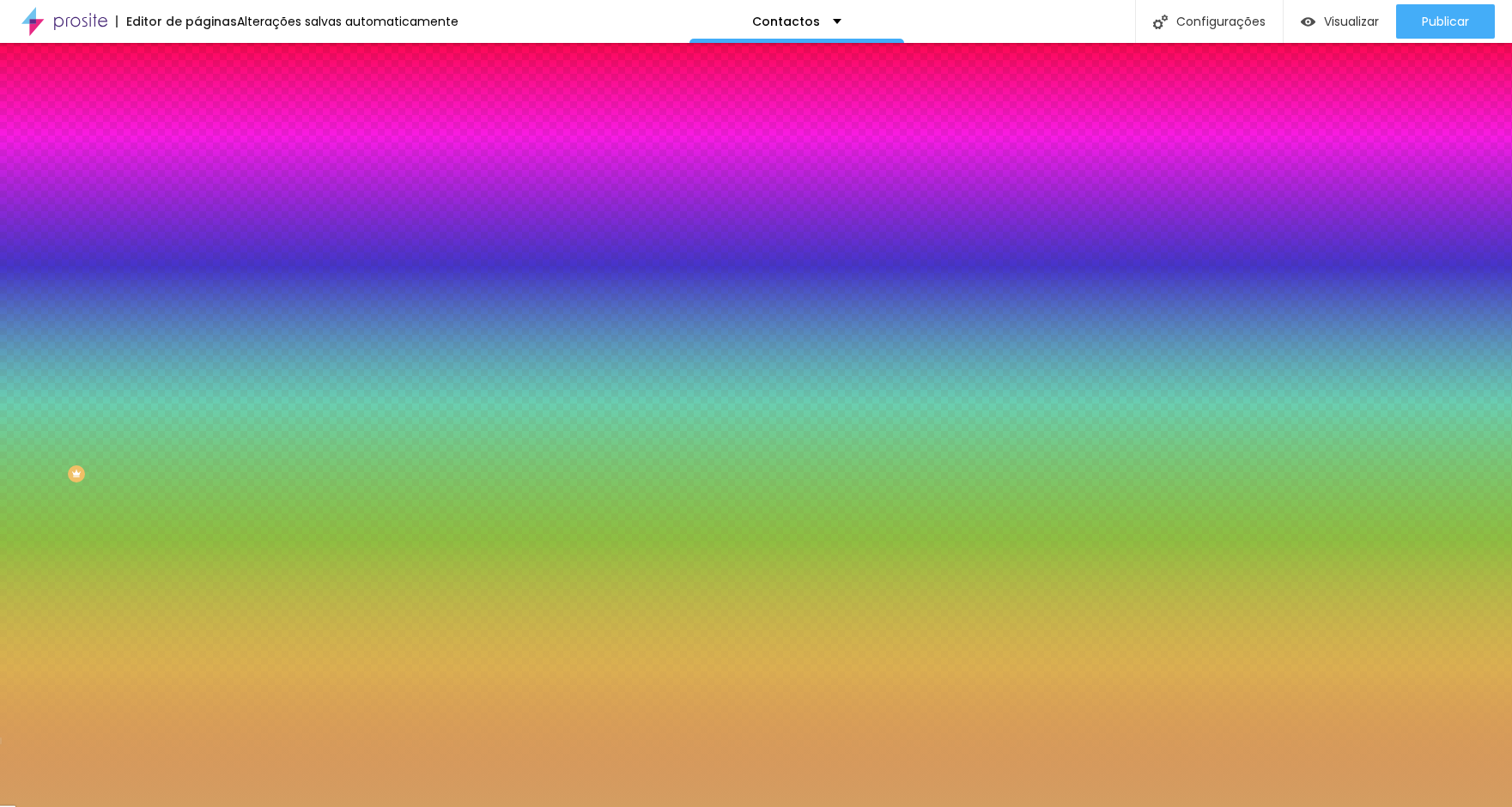
click at [197, 172] on input "#D49E62" at bounding box center [300, 172] width 206 height 17
paste input "B5794"
click at [197, 174] on input "#B5794" at bounding box center [300, 172] width 206 height 17
click at [197, 168] on input "#B5794" at bounding box center [300, 172] width 206 height 17
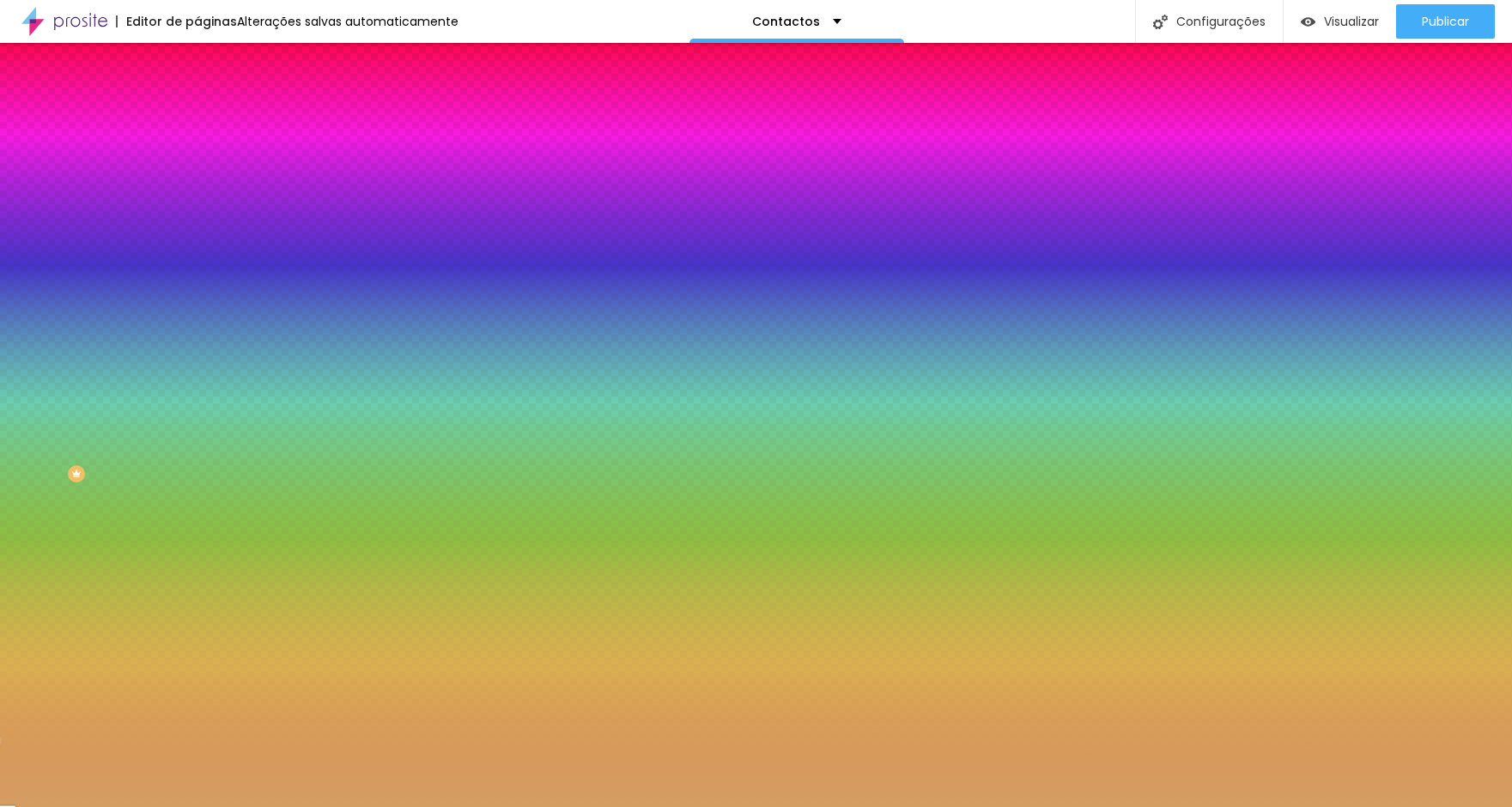
click at [197, 172] on input "#B5794" at bounding box center [300, 172] width 206 height 17
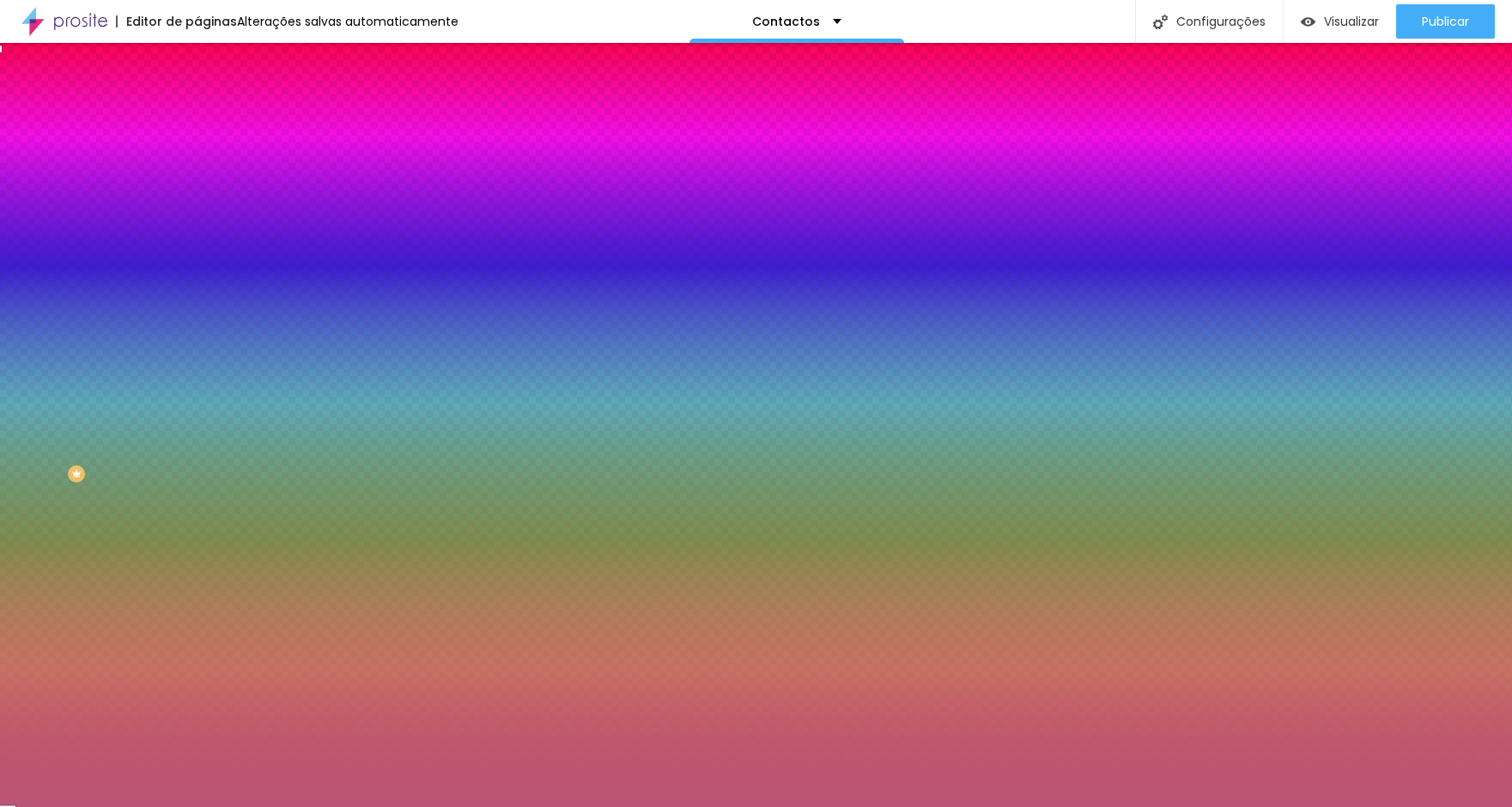
type input "#B5794F"
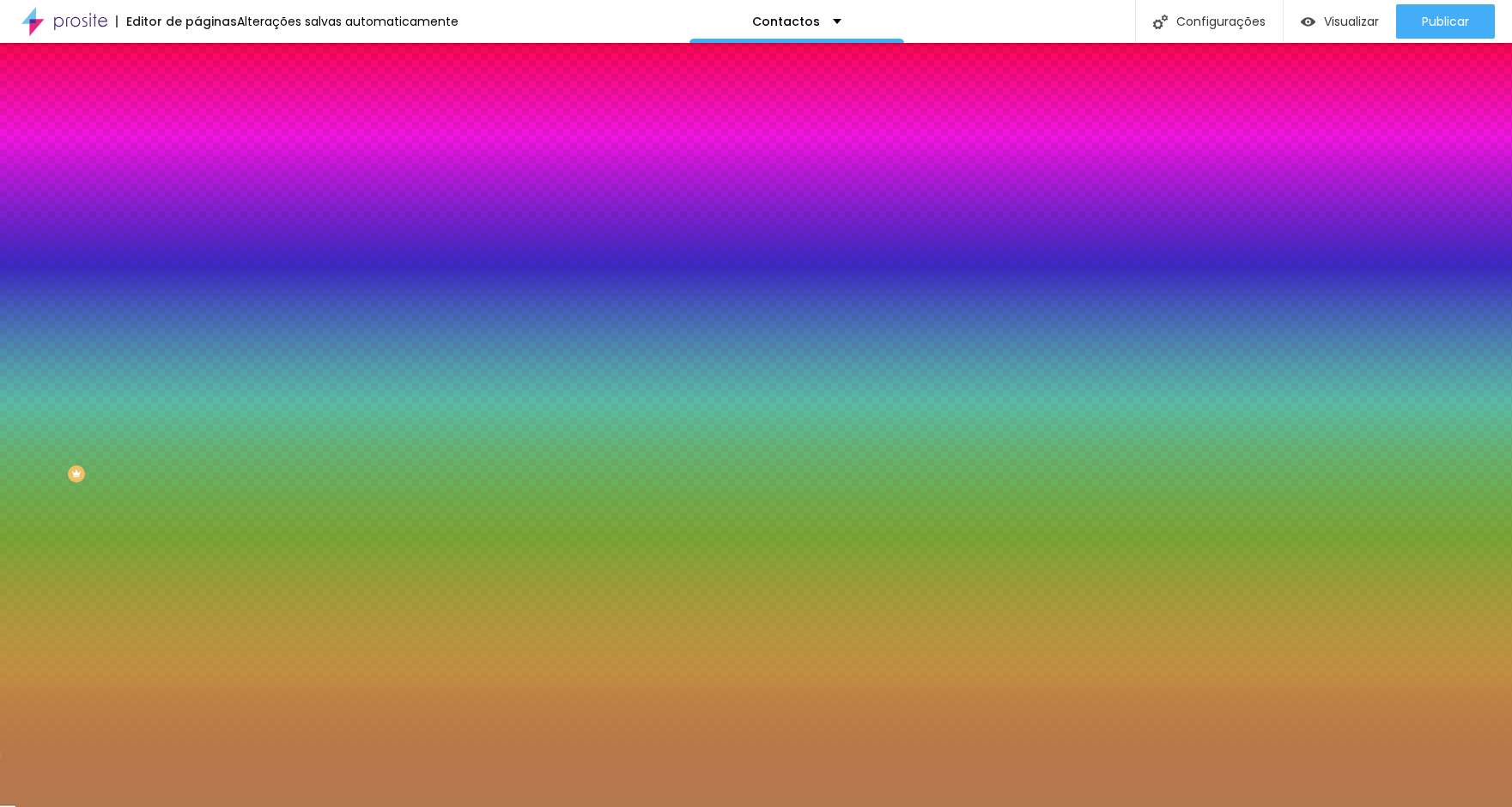
click at [197, 177] on input "#B5794F" at bounding box center [300, 172] width 206 height 17
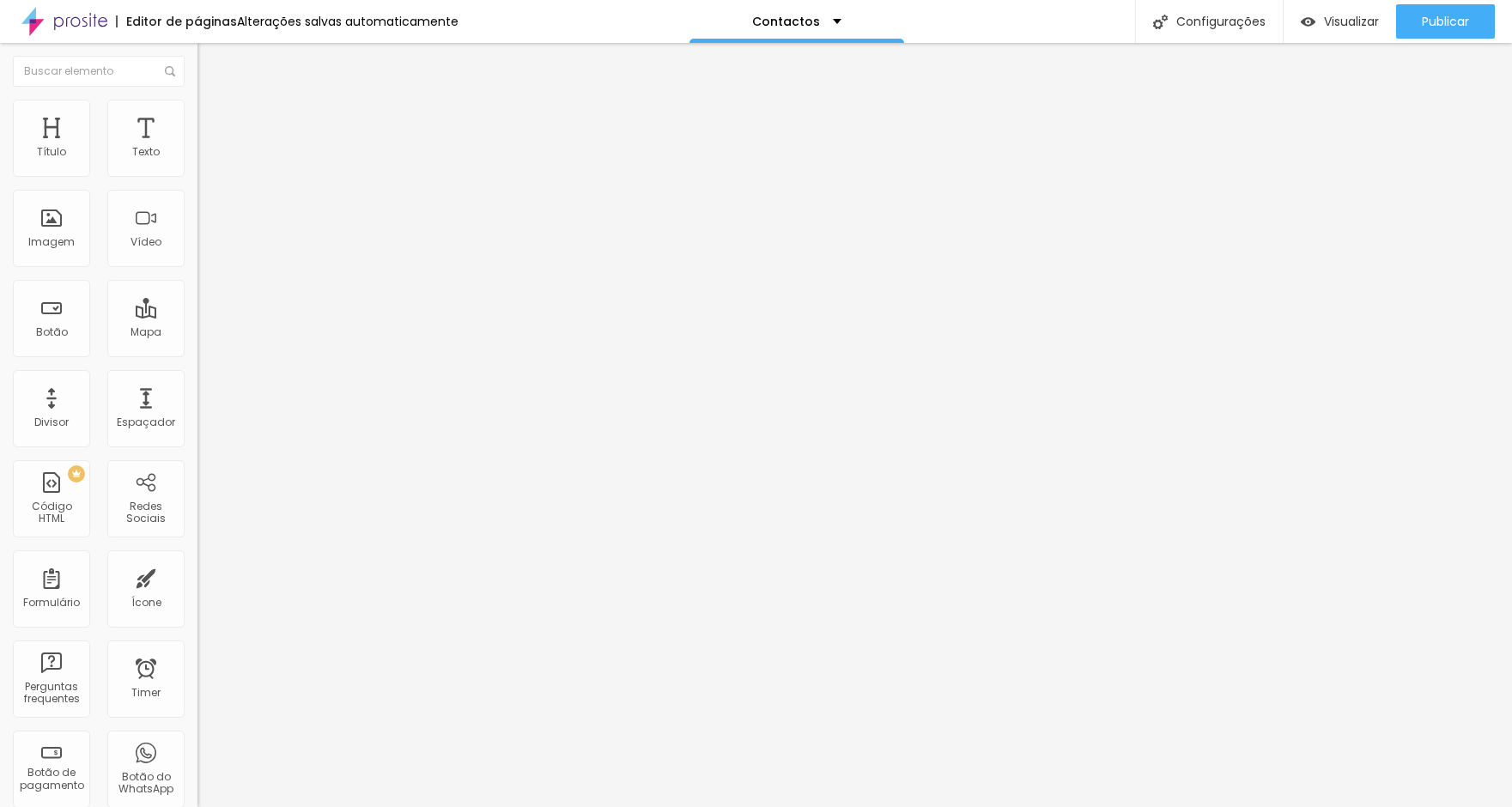
click at [197, 165] on button "button" at bounding box center [209, 156] width 24 height 18
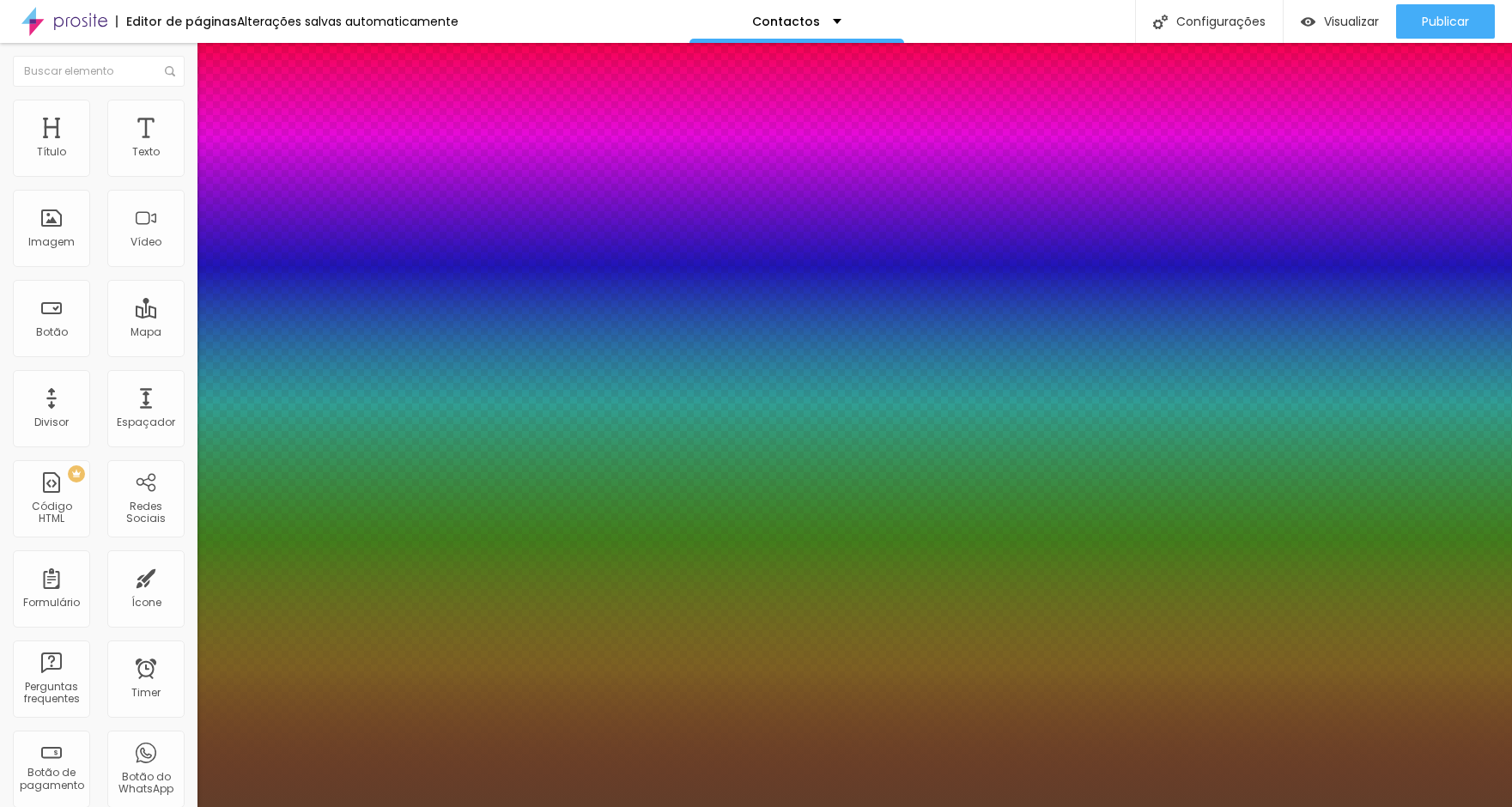
type input "1"
select select "GreatVibes-Regular"
paste input "B5794F"
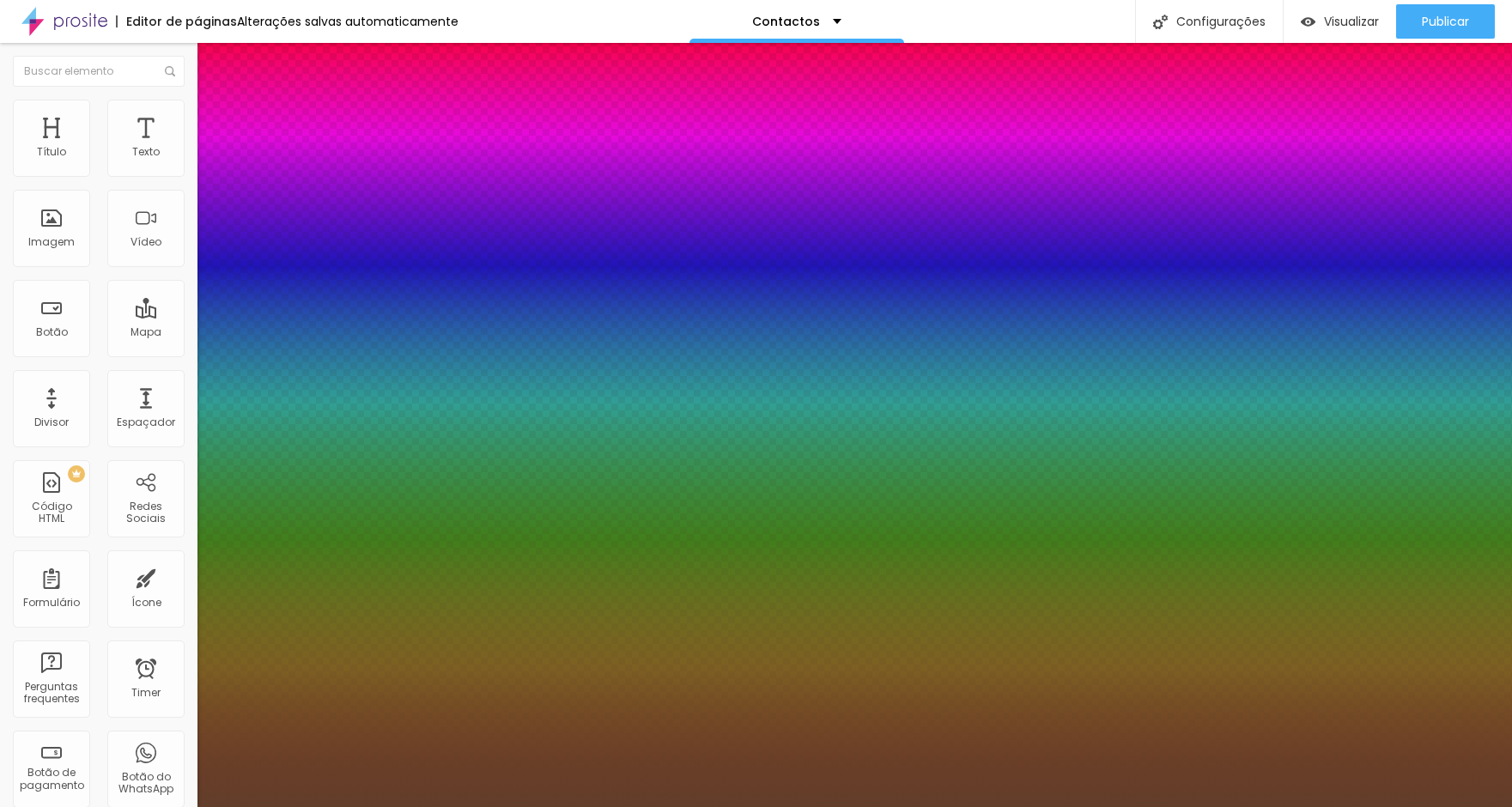
type input "1"
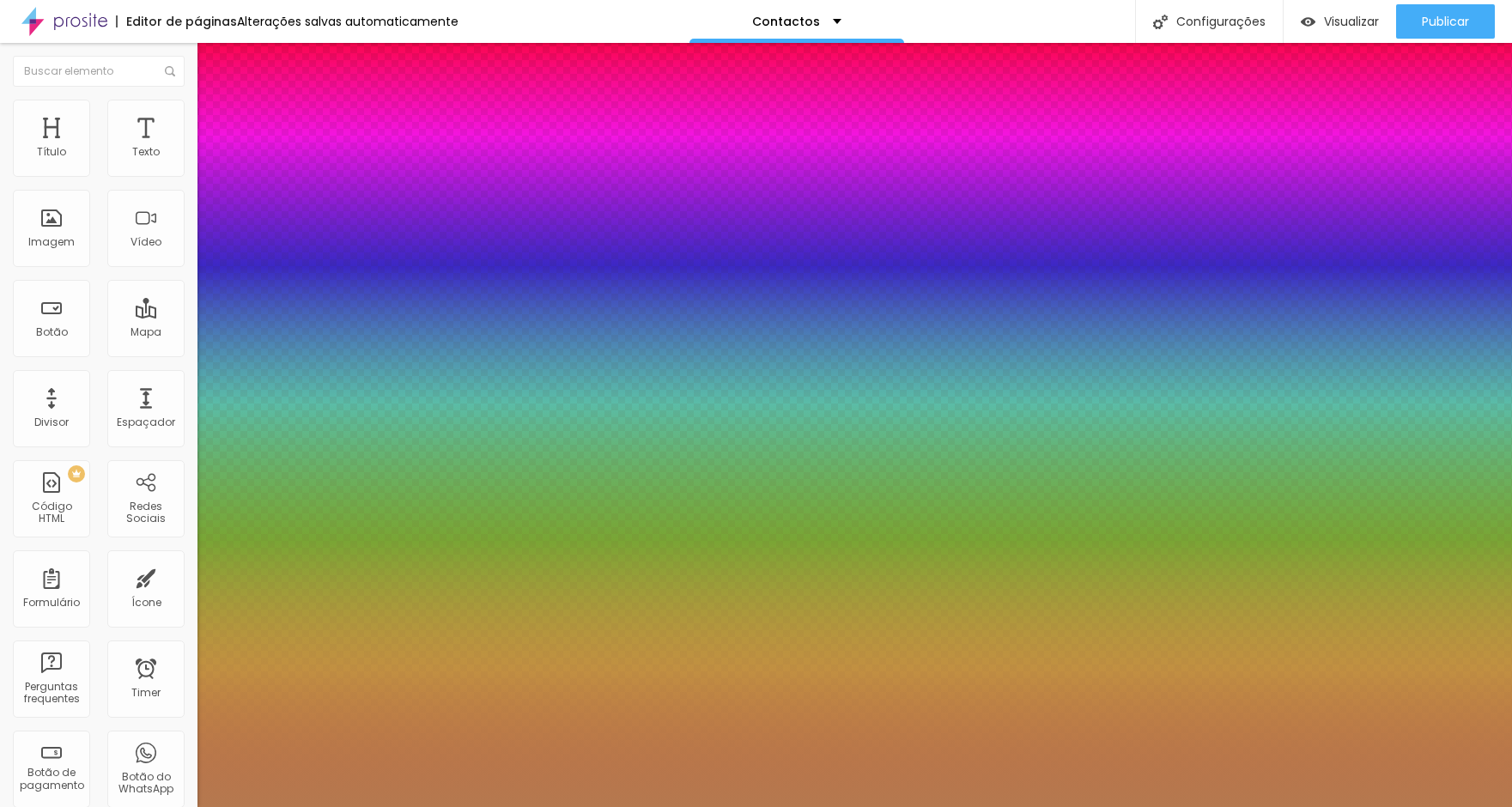
type input "#B5794F"
click at [426, 806] on div at bounding box center [756, 807] width 1512 height 0
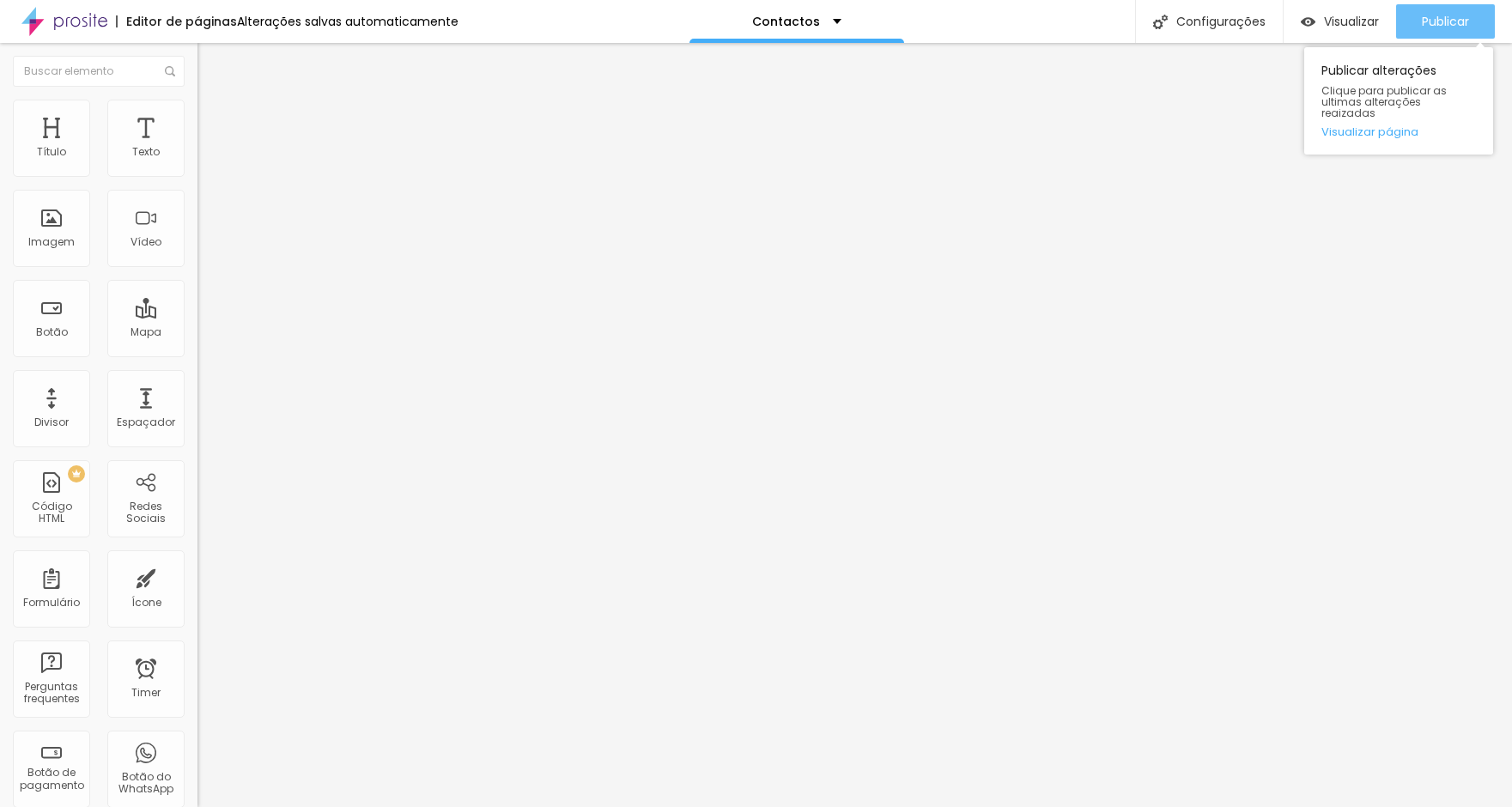
click at [1439, 27] on span "Publicar" at bounding box center [1445, 21] width 47 height 13
click at [197, 100] on li "Estilo" at bounding box center [295, 108] width 197 height 17
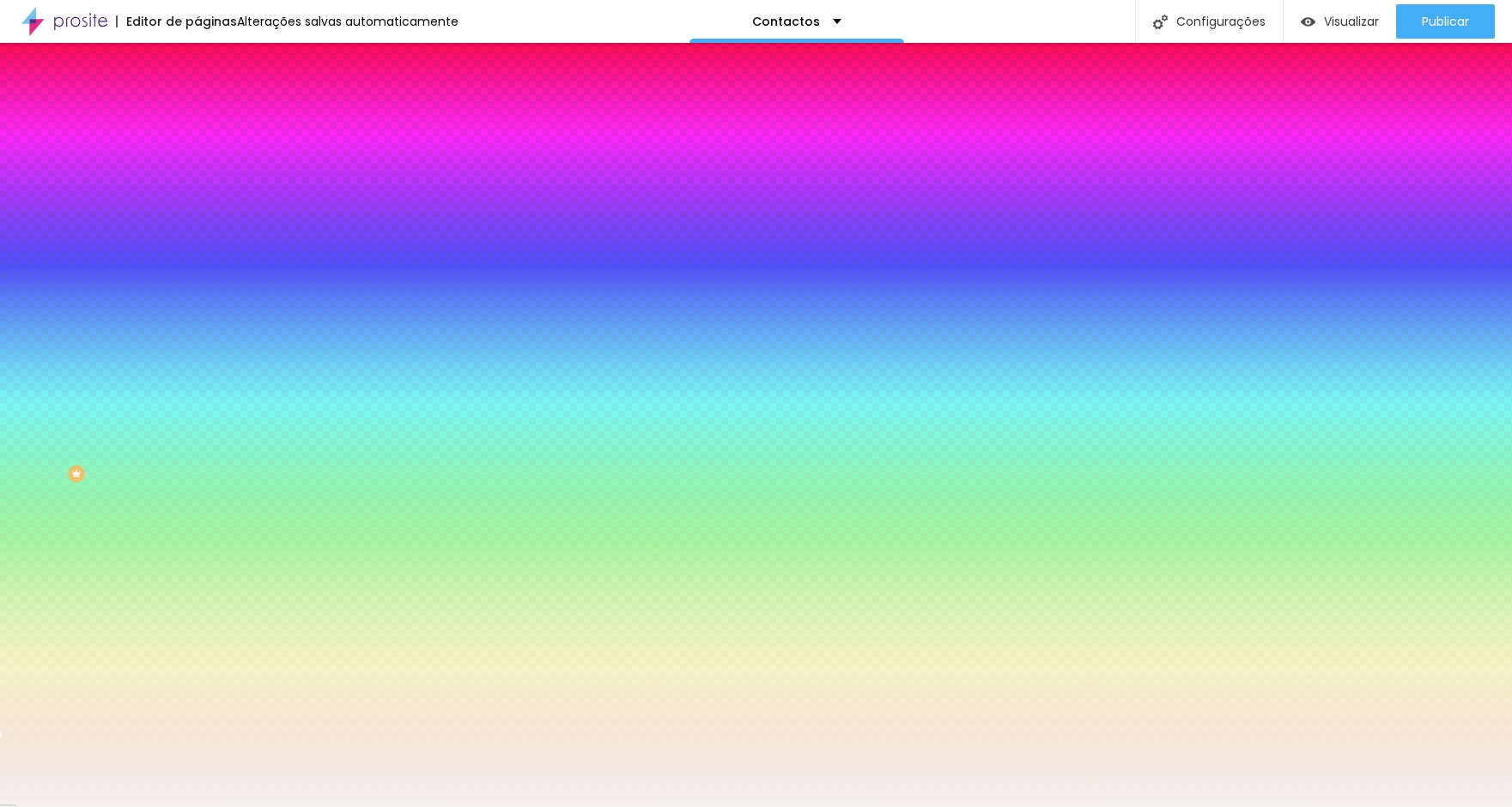
click at [204, 228] on icon "button" at bounding box center [210, 222] width 12 height 12
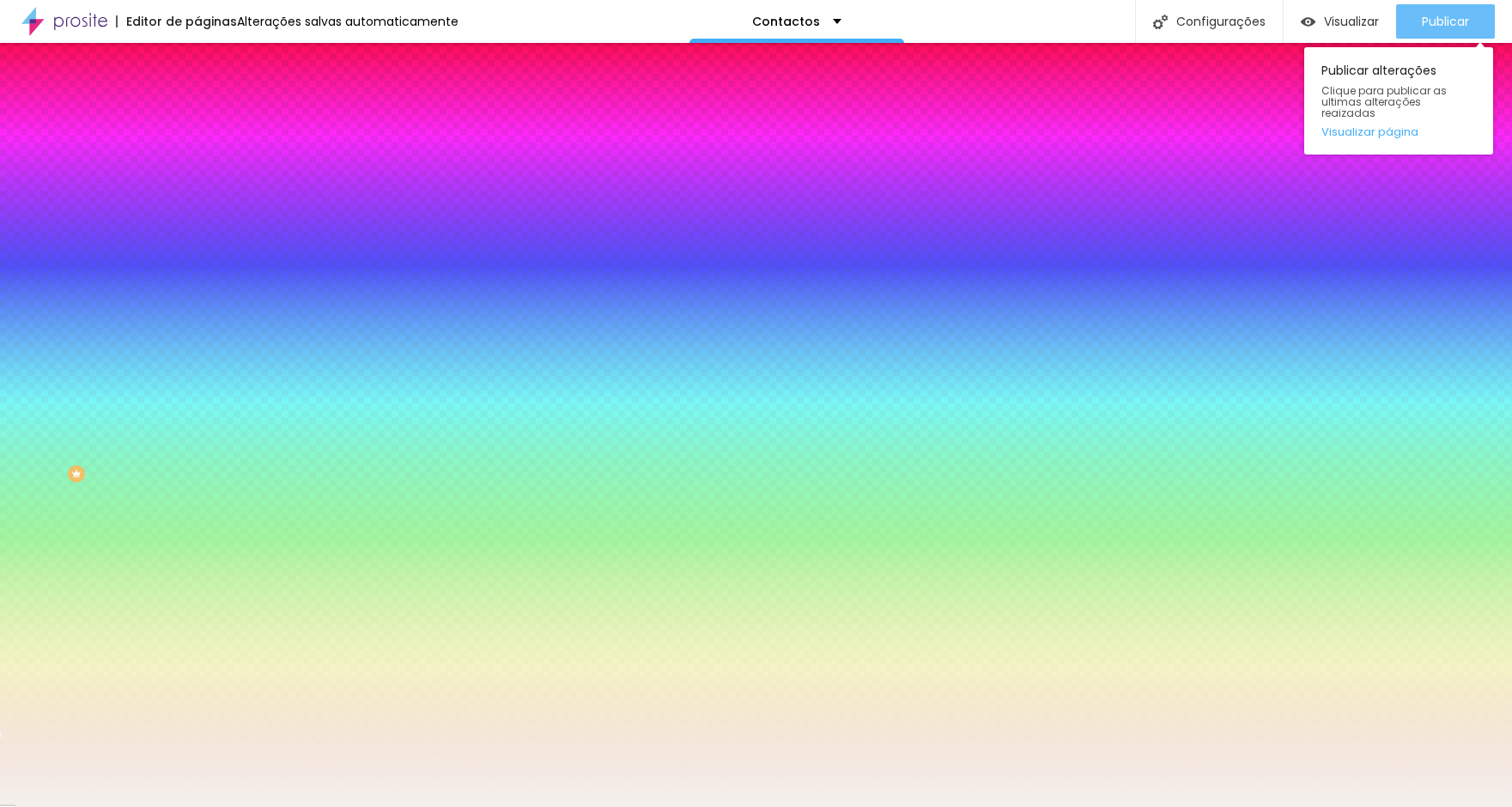
click at [1445, 12] on div "Publicar" at bounding box center [1445, 21] width 47 height 35
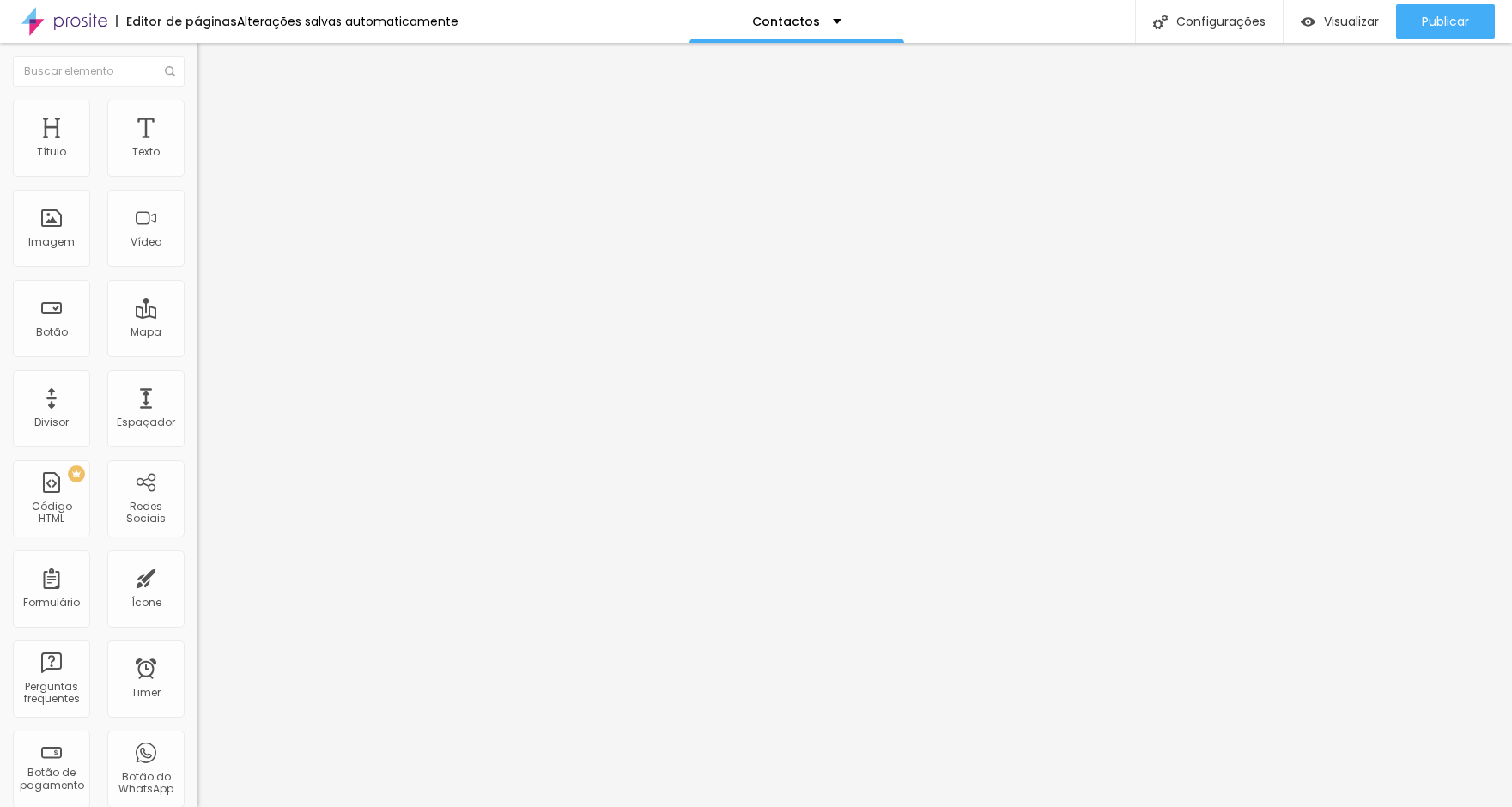
click at [197, 165] on button "button" at bounding box center [209, 156] width 24 height 18
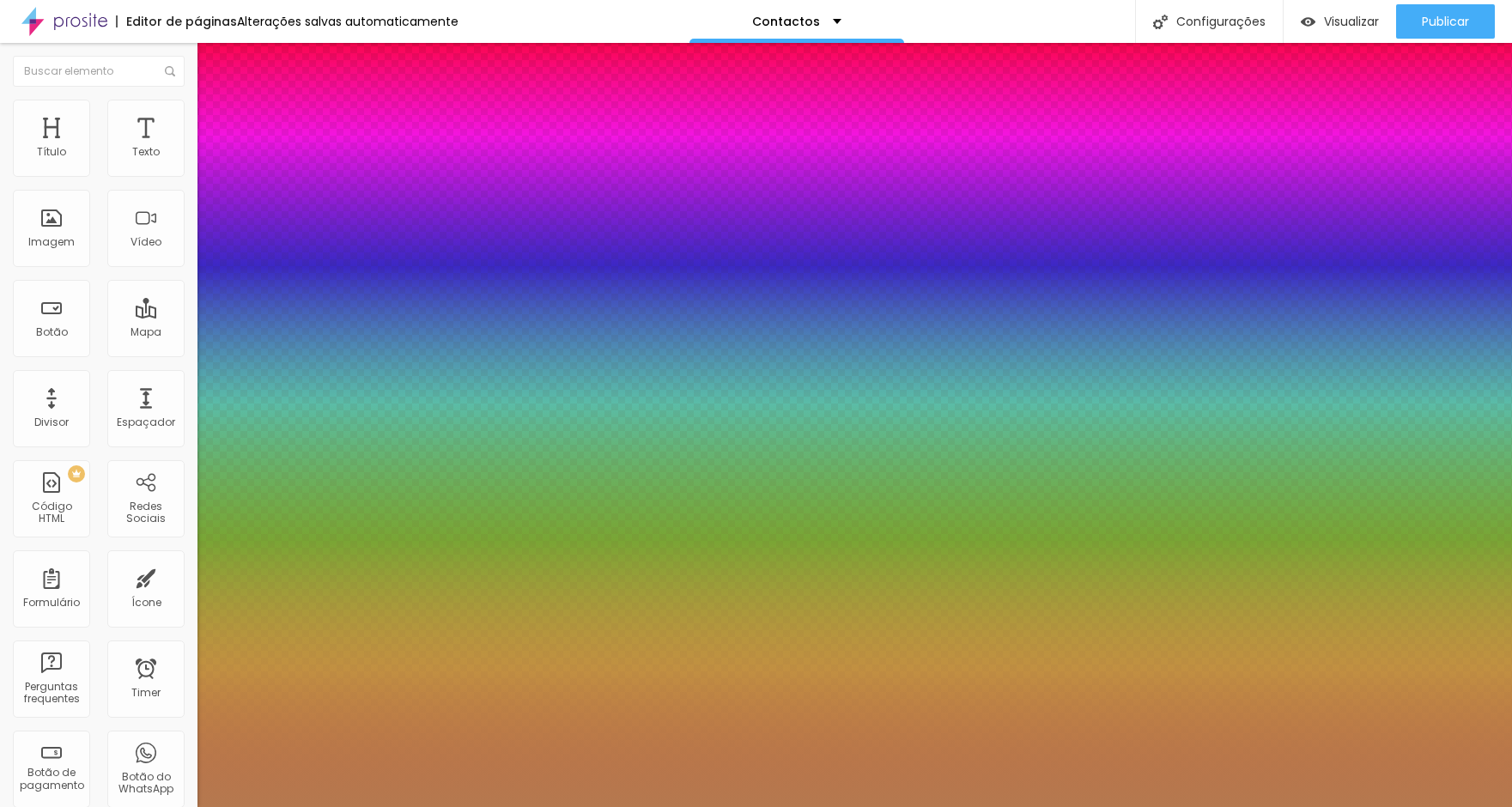
type input "1"
type input "8"
type input "6"
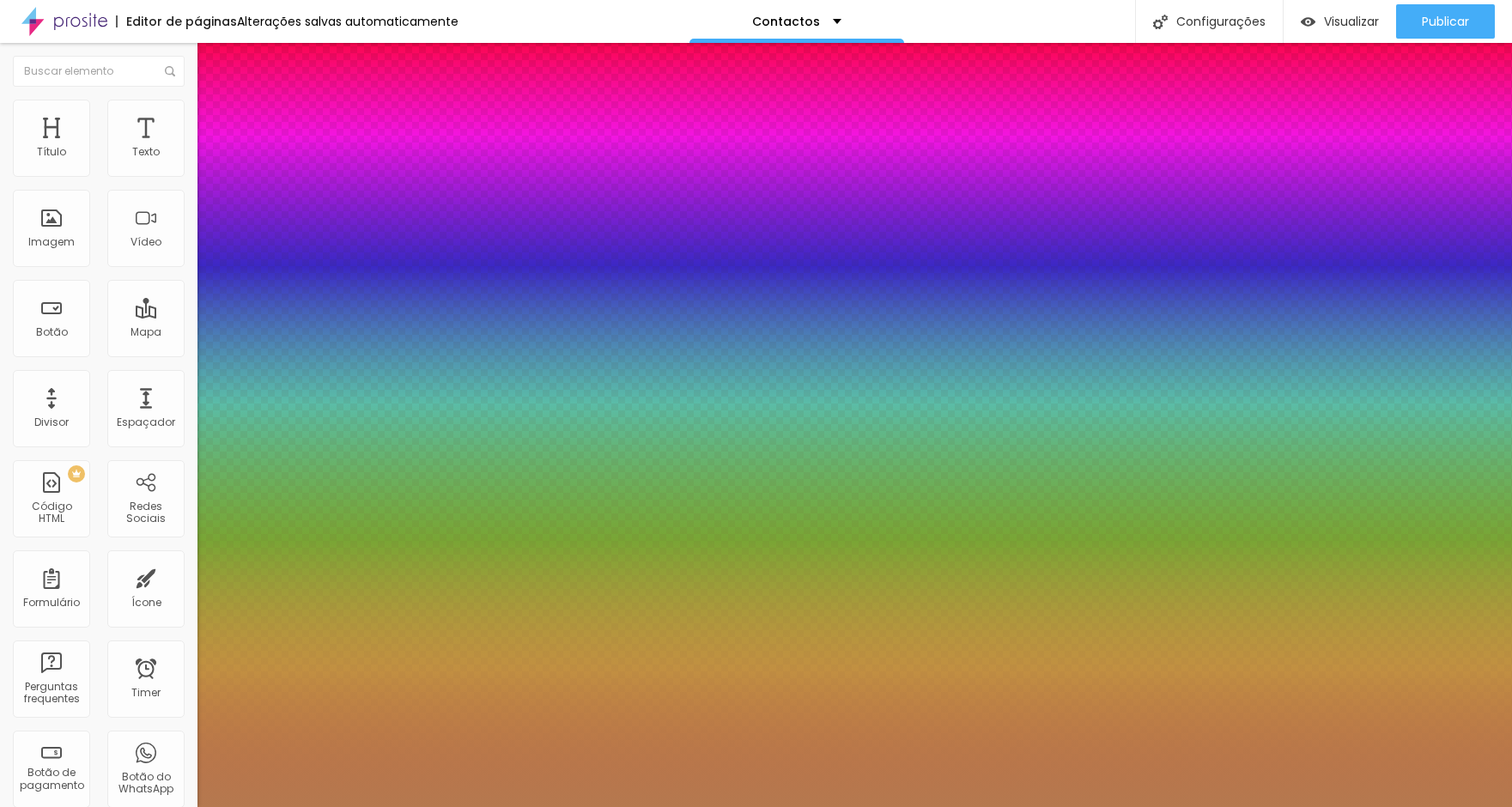
type input "1"
type input "65"
type input "1"
type input "65"
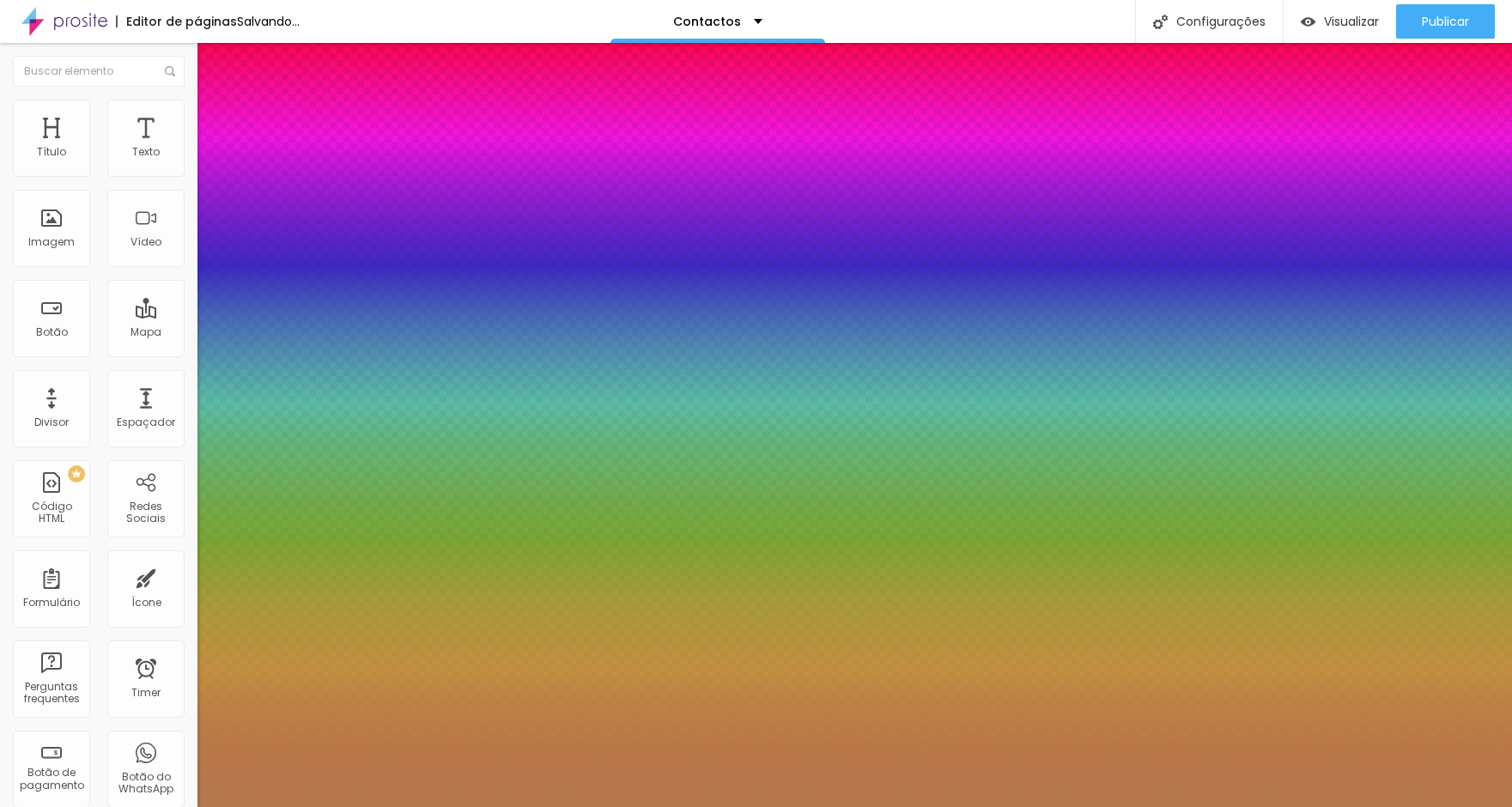
type input "1"
click at [511, 806] on div at bounding box center [756, 807] width 1512 height 0
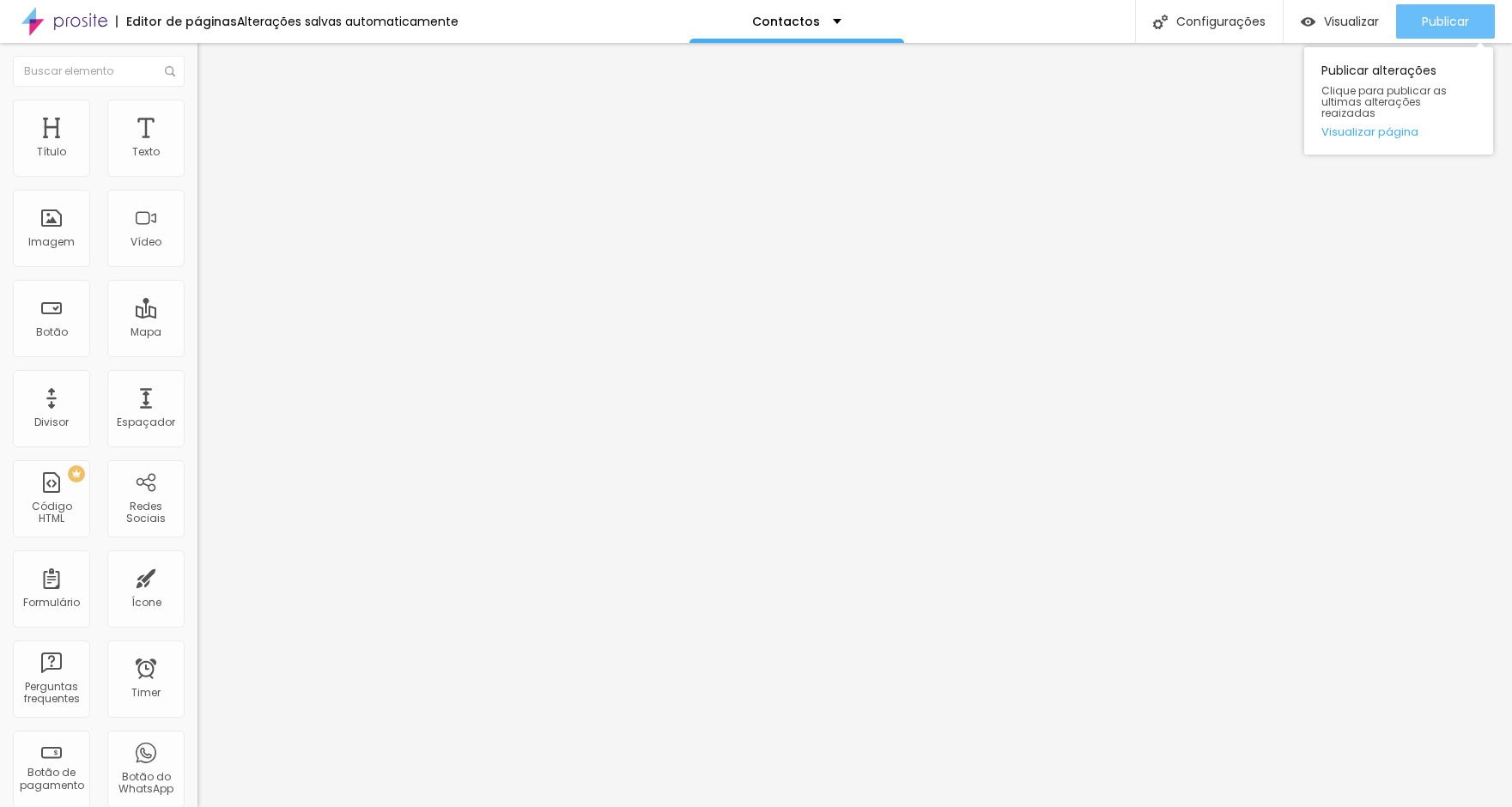
click at [1441, 24] on span "Publicar" at bounding box center [1445, 21] width 47 height 13
click at [1433, 29] on span "Publicar" at bounding box center [1445, 21] width 47 height 13
click at [1447, 29] on span "Publicar" at bounding box center [1445, 21] width 47 height 13
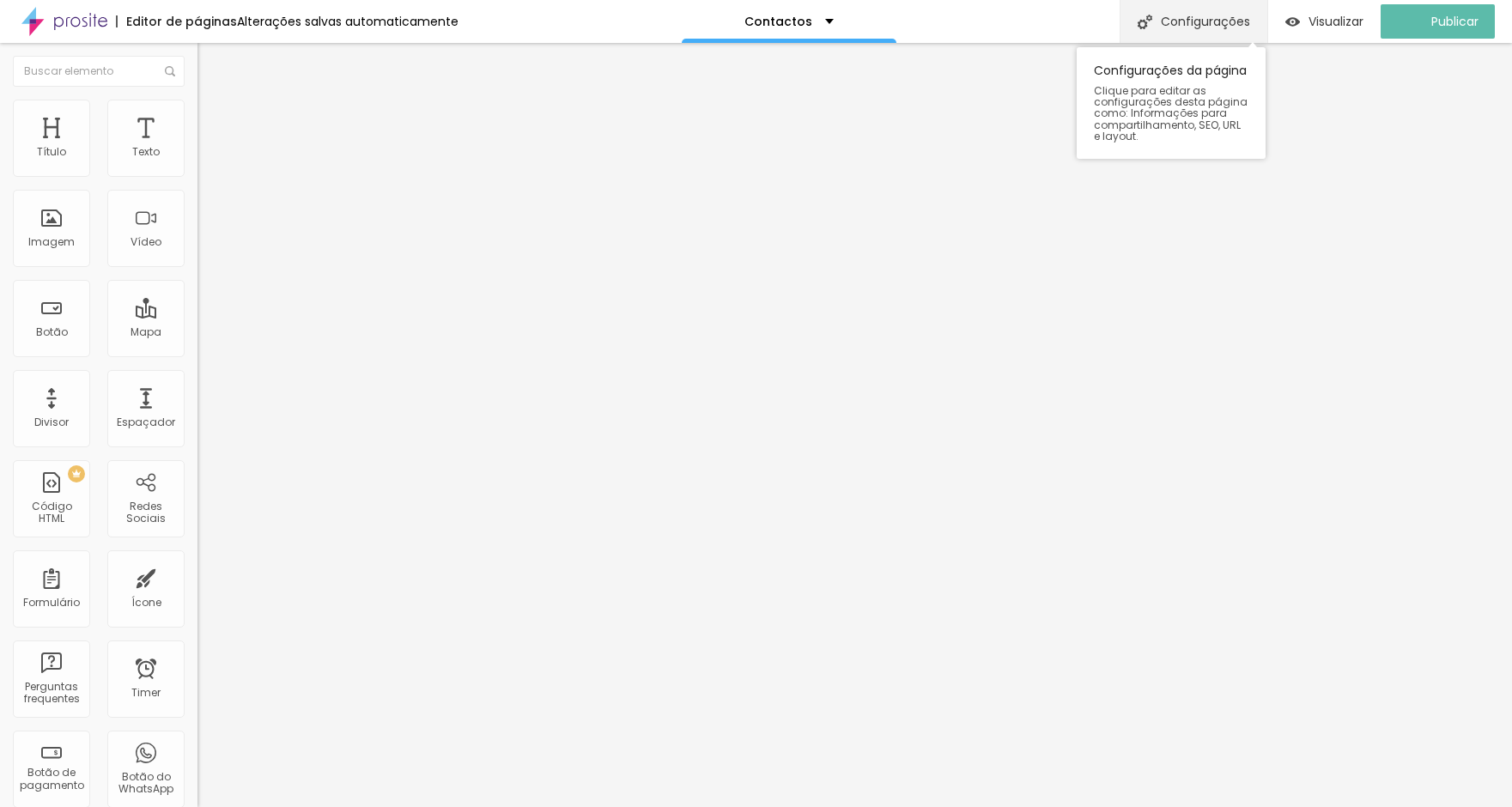
click at [1183, 13] on div "Configurações" at bounding box center [1194, 21] width 148 height 43
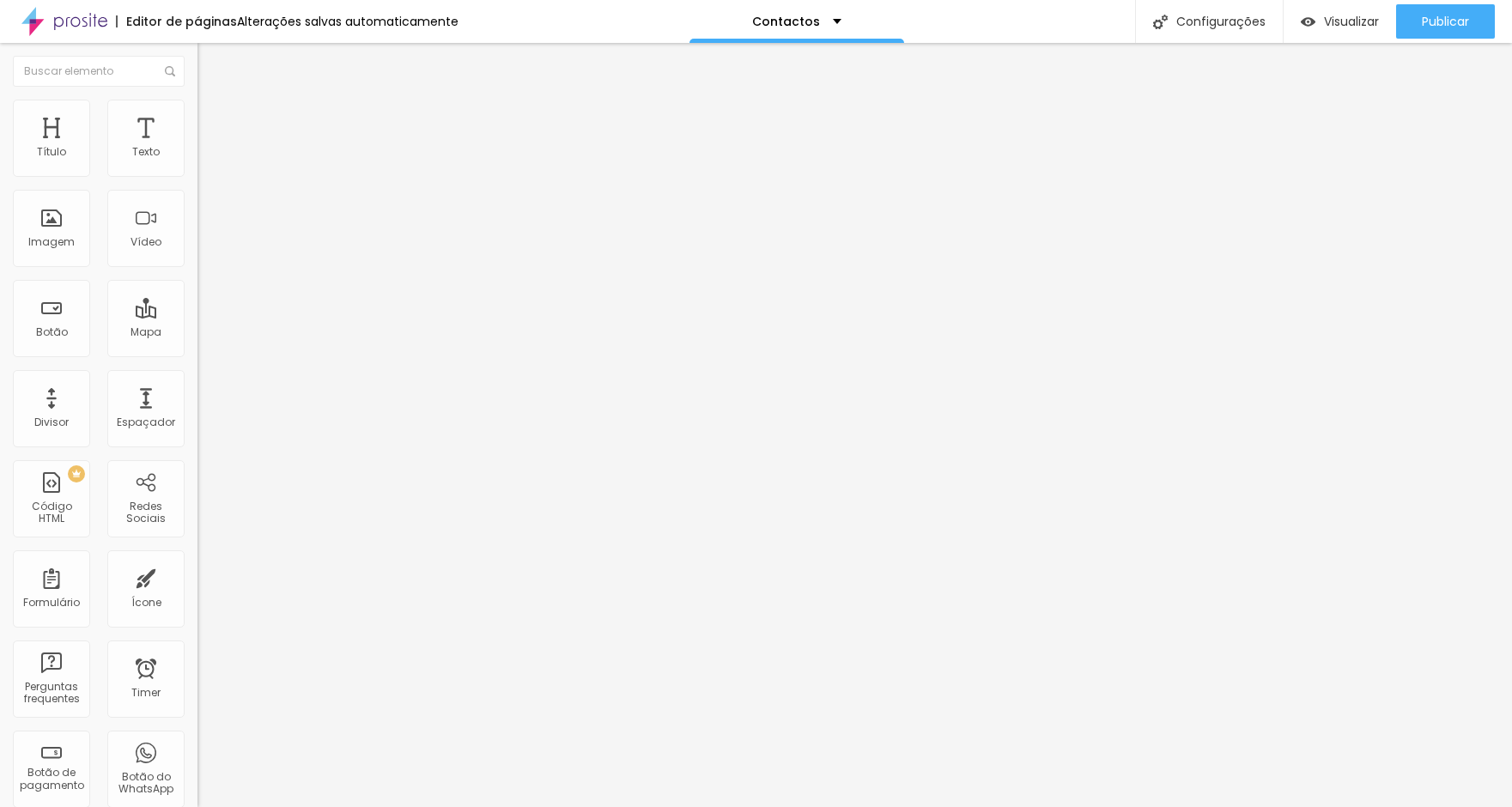
click at [1423, 20] on span "Publicar" at bounding box center [1445, 21] width 47 height 13
